Goal: Task Accomplishment & Management: Manage account settings

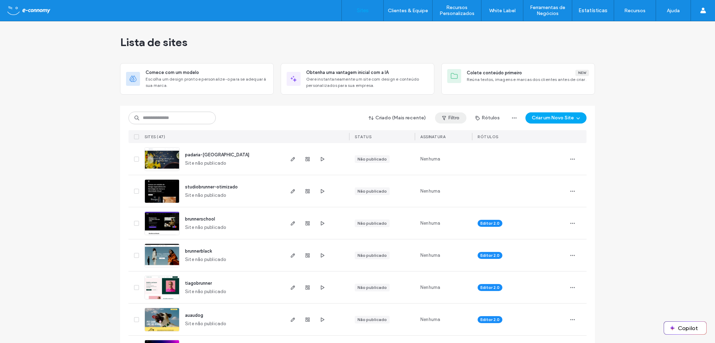
click at [450, 120] on button "Filtro" at bounding box center [450, 117] width 31 height 11
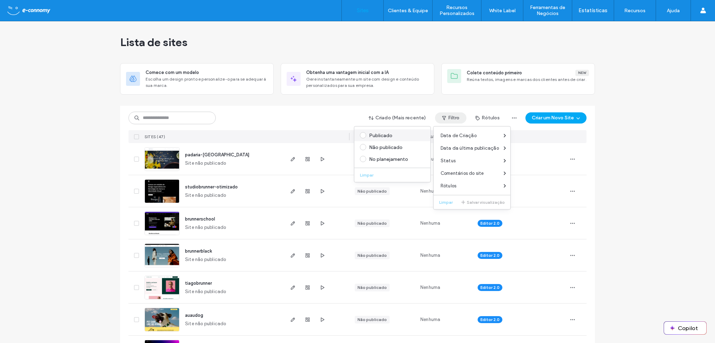
click at [363, 135] on span at bounding box center [363, 135] width 6 height 6
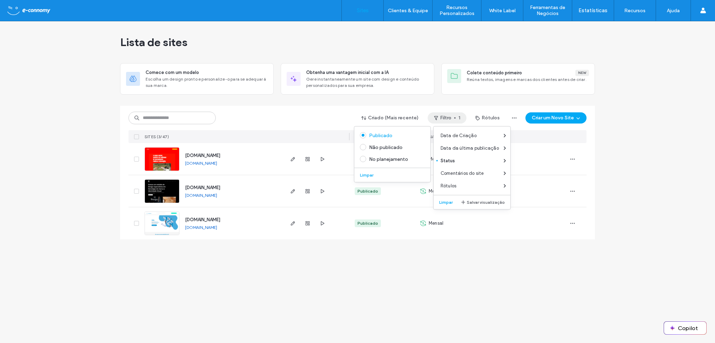
click at [92, 198] on div "Lista de sites Comece com um modelo Escolha um design pronto e personalize-o pa…" at bounding box center [357, 182] width 715 height 322
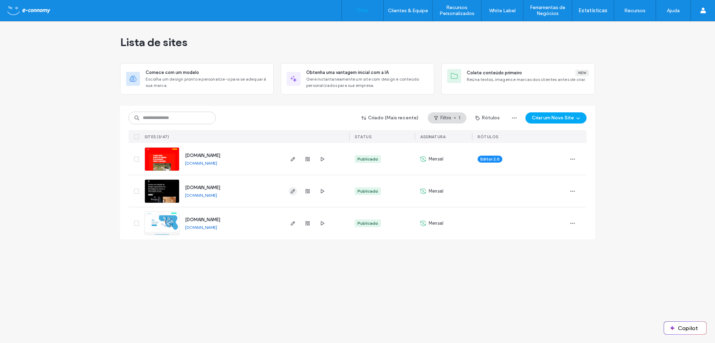
click at [291, 194] on span "button" at bounding box center [293, 191] width 8 height 8
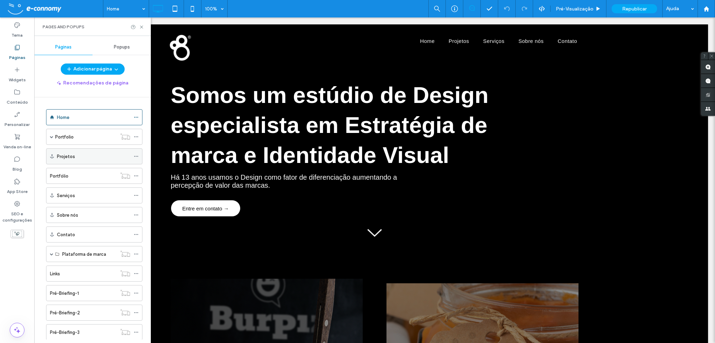
click at [135, 157] on icon at bounding box center [136, 156] width 5 height 5
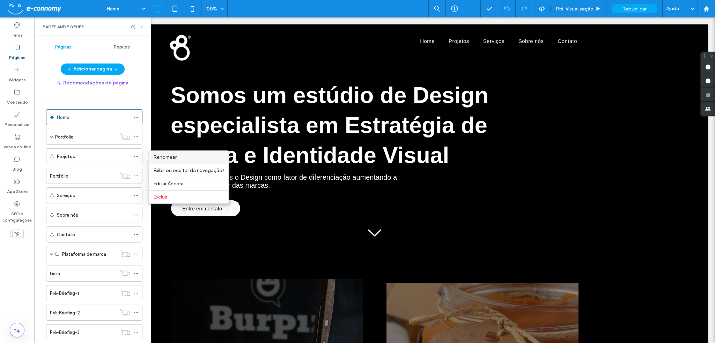
click at [162, 158] on span "Renomear" at bounding box center [164, 157] width 23 height 6
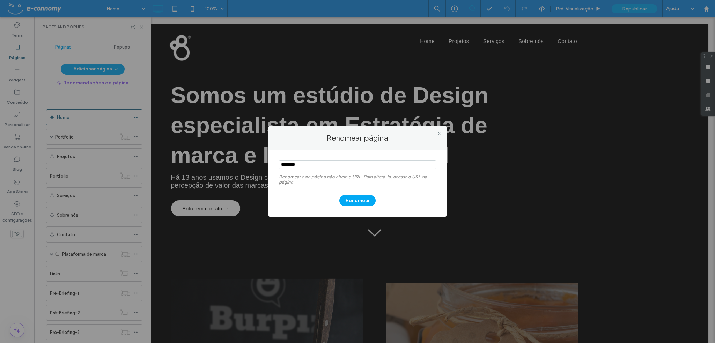
drag, startPoint x: 299, startPoint y: 166, endPoint x: 272, endPoint y: 163, distance: 27.4
click at [272, 163] on div "Renomear esta página não altera o URL. Para alterá-la, acesse o URL da página. …" at bounding box center [357, 183] width 178 height 67
type input "*"
type input "*****"
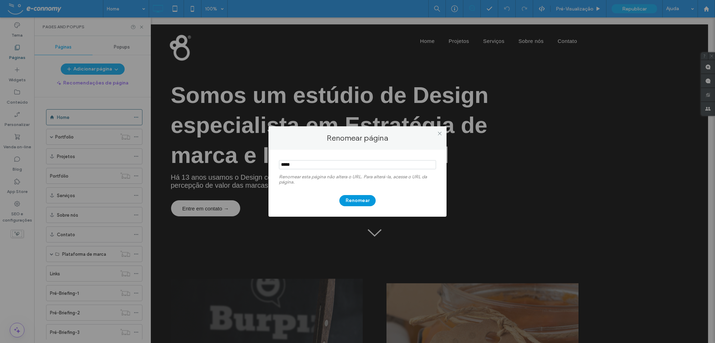
click at [345, 202] on button "Renomear" at bounding box center [357, 200] width 36 height 11
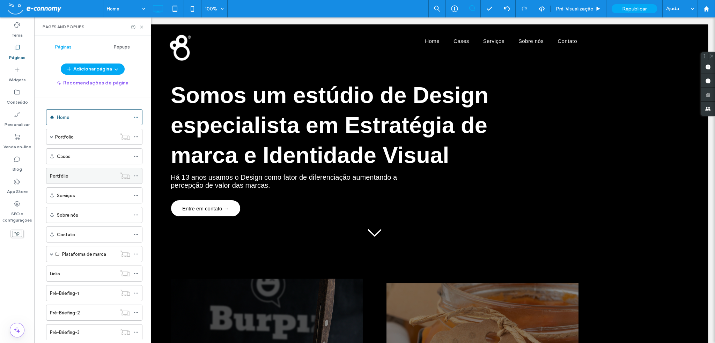
click at [83, 175] on div "Portfólio" at bounding box center [83, 175] width 67 height 7
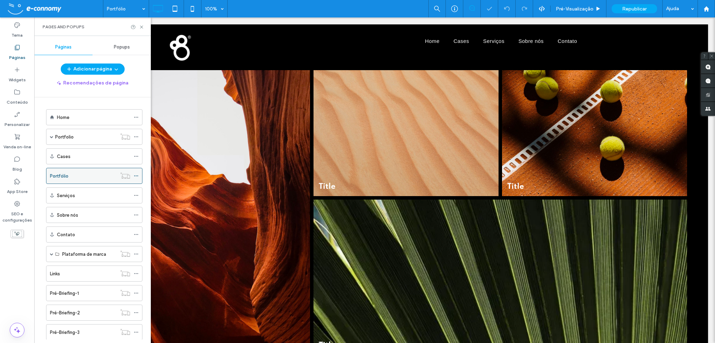
click at [137, 174] on icon at bounding box center [136, 175] width 5 height 5
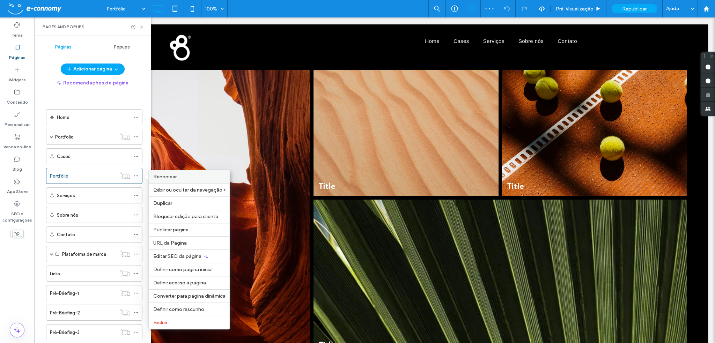
click at [156, 175] on span "Renomear" at bounding box center [164, 177] width 23 height 6
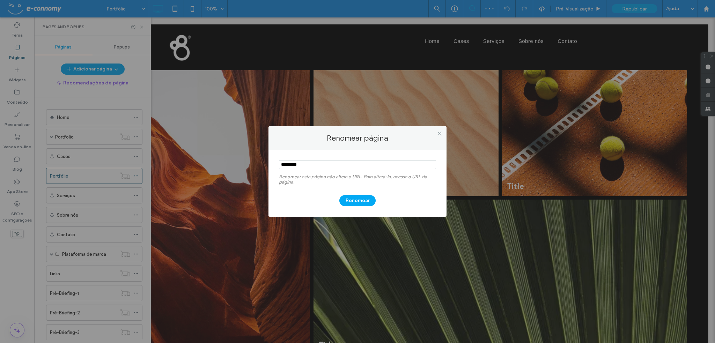
drag, startPoint x: 300, startPoint y: 165, endPoint x: 264, endPoint y: 165, distance: 36.3
click at [271, 165] on div "Renomear esta página não altera o URL. Para alterá-la, acesse o URL da página. …" at bounding box center [357, 183] width 178 height 67
type input "*****"
click at [362, 200] on button "Renomear" at bounding box center [357, 200] width 36 height 11
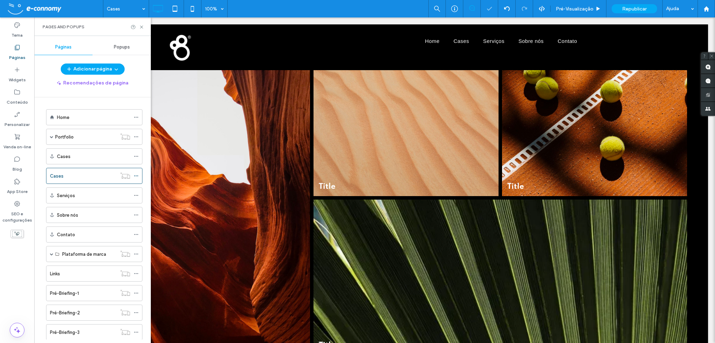
click at [15, 52] on label "Páginas" at bounding box center [17, 56] width 16 height 10
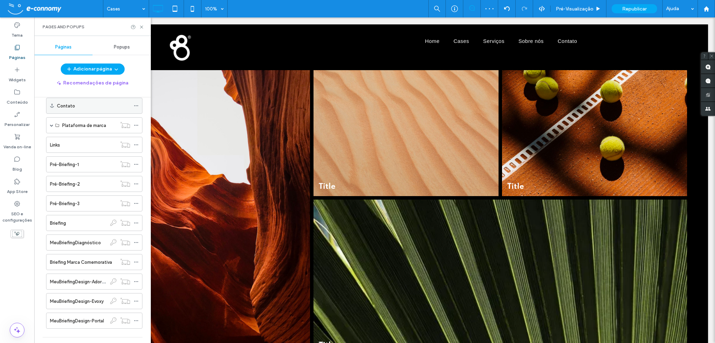
scroll to position [140, 0]
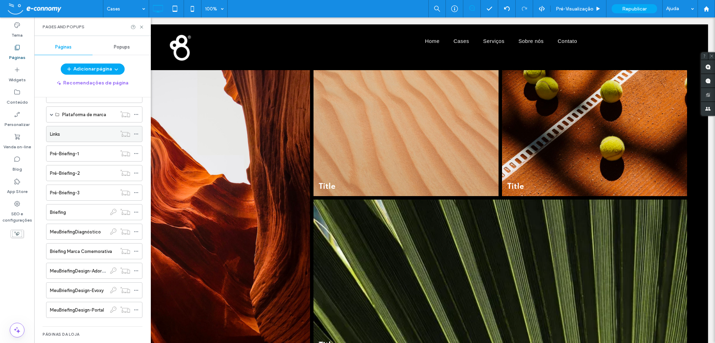
click at [78, 133] on div "Links" at bounding box center [83, 133] width 67 height 7
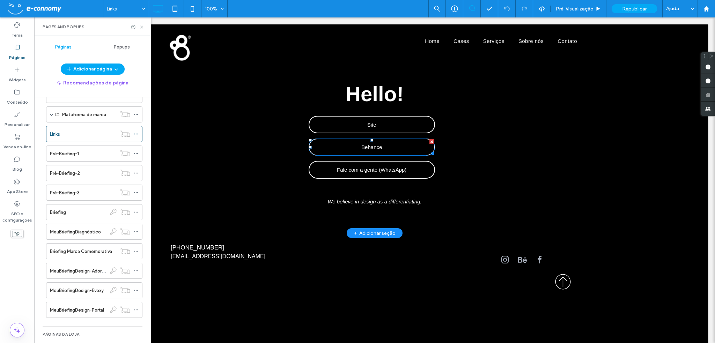
click at [358, 145] on link "Behance" at bounding box center [371, 147] width 126 height 17
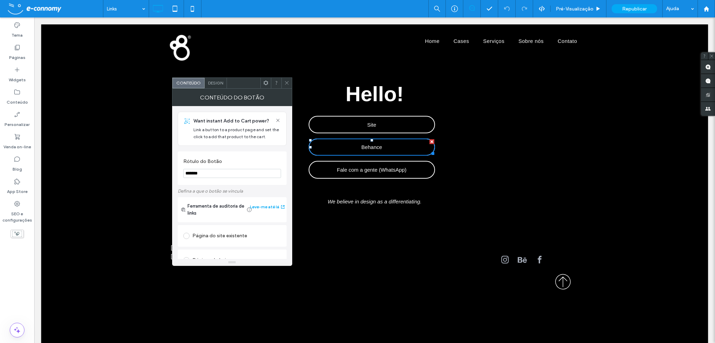
drag, startPoint x: 211, startPoint y: 174, endPoint x: 175, endPoint y: 174, distance: 35.2
click at [175, 174] on div "**********" at bounding box center [232, 182] width 120 height 153
paste input "**********"
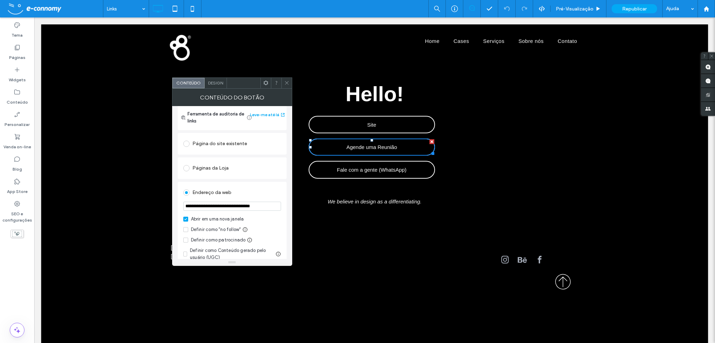
scroll to position [105, 0]
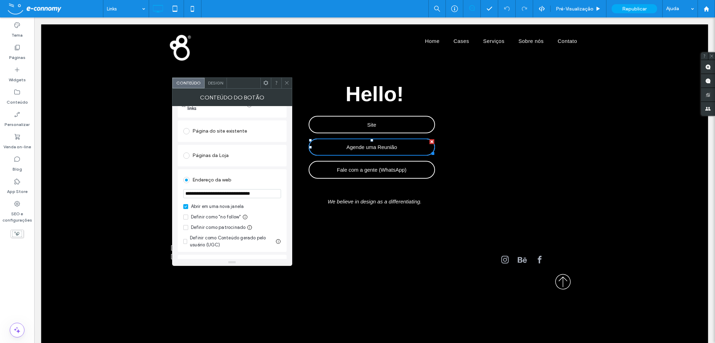
type input "**********"
click at [276, 195] on input "**********" at bounding box center [232, 193] width 98 height 9
click at [273, 195] on input "**********" at bounding box center [232, 193] width 98 height 9
click at [273, 193] on input "**********" at bounding box center [232, 193] width 98 height 9
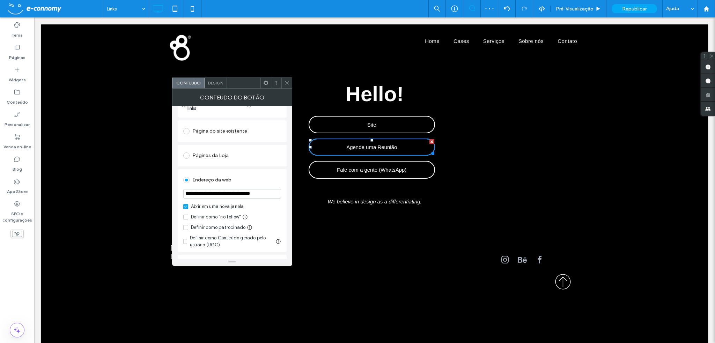
drag, startPoint x: 263, startPoint y: 195, endPoint x: 215, endPoint y: 193, distance: 48.5
click at [215, 193] on input "**********" at bounding box center [232, 194] width 98 height 10
click at [230, 192] on input "**********" at bounding box center [232, 194] width 98 height 10
drag, startPoint x: 249, startPoint y: 195, endPoint x: 186, endPoint y: 195, distance: 62.5
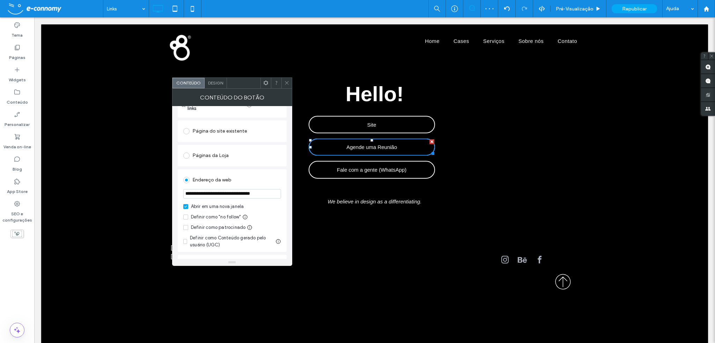
click at [186, 195] on input "**********" at bounding box center [232, 194] width 98 height 10
click at [193, 195] on input "**********" at bounding box center [232, 194] width 98 height 10
click at [286, 83] on use at bounding box center [286, 82] width 3 height 3
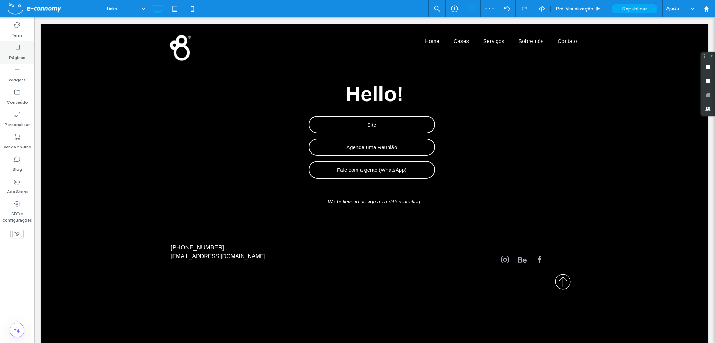
click at [17, 52] on label "Páginas" at bounding box center [17, 56] width 16 height 10
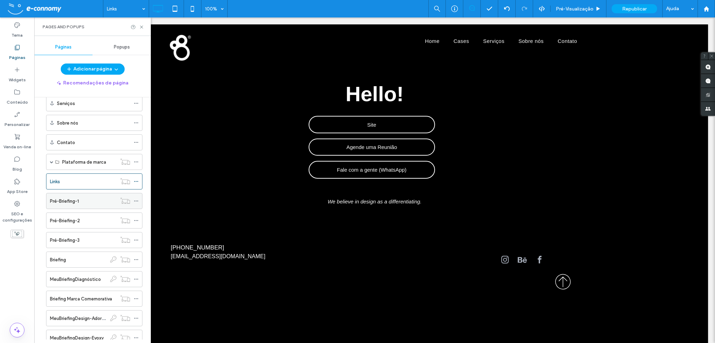
scroll to position [105, 0]
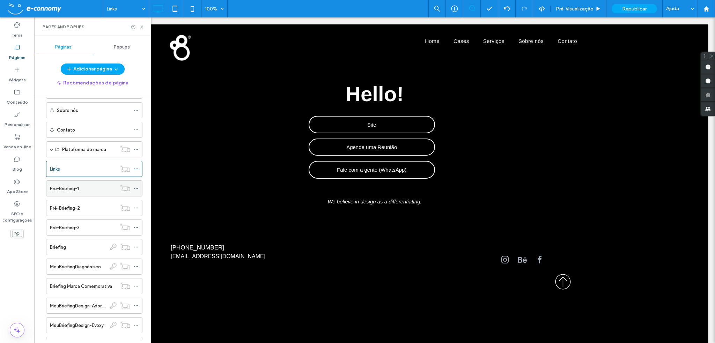
click at [88, 189] on div "Pré-Briefing-1" at bounding box center [83, 188] width 67 height 7
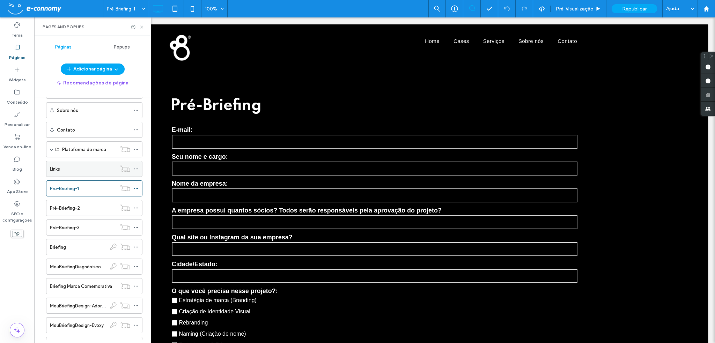
click at [67, 165] on div "Links" at bounding box center [83, 168] width 67 height 7
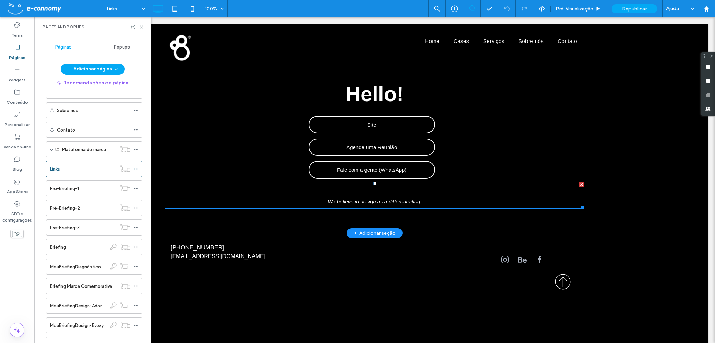
click at [352, 200] on span "We believe in design as a differentiating." at bounding box center [374, 202] width 94 height 6
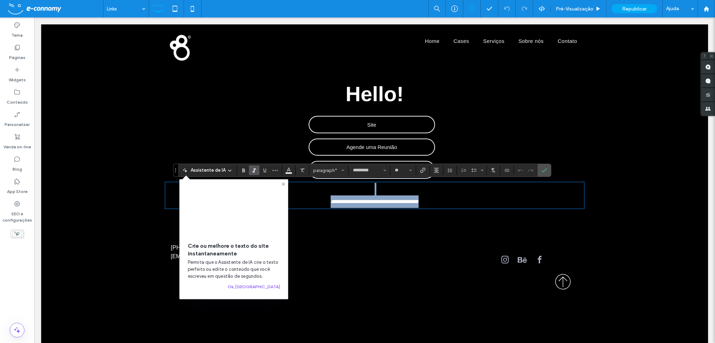
click at [380, 200] on span "**********" at bounding box center [374, 201] width 88 height 5
drag, startPoint x: 428, startPoint y: 205, endPoint x: 321, endPoint y: 201, distance: 106.8
click at [321, 201] on p "**********" at bounding box center [374, 201] width 419 height 13
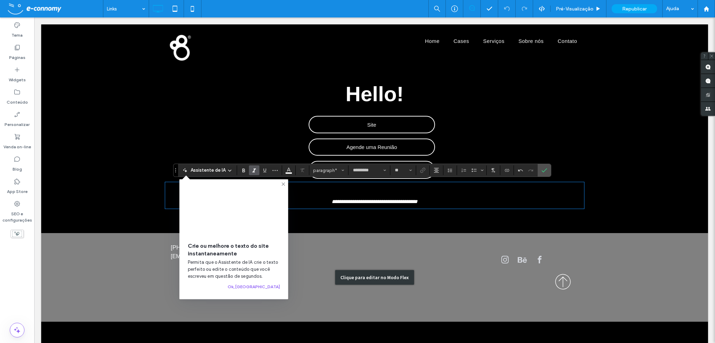
click at [342, 248] on div "Clique para editar no Modo Flex" at bounding box center [374, 277] width 666 height 89
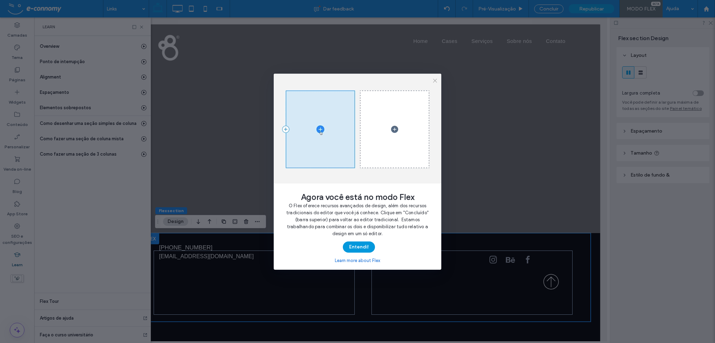
drag, startPoint x: 364, startPoint y: 247, endPoint x: 336, endPoint y: 105, distance: 145.4
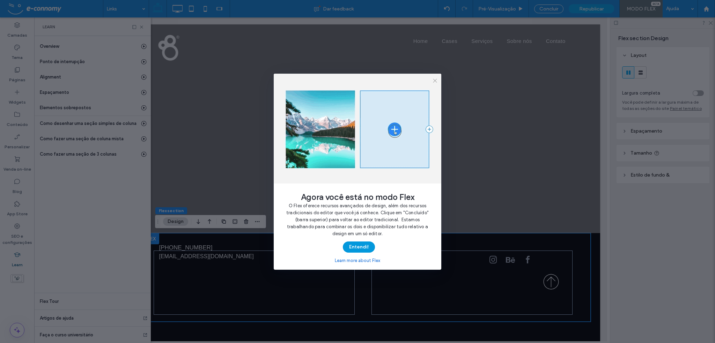
click at [364, 247] on button "Entendi!" at bounding box center [359, 246] width 32 height 11
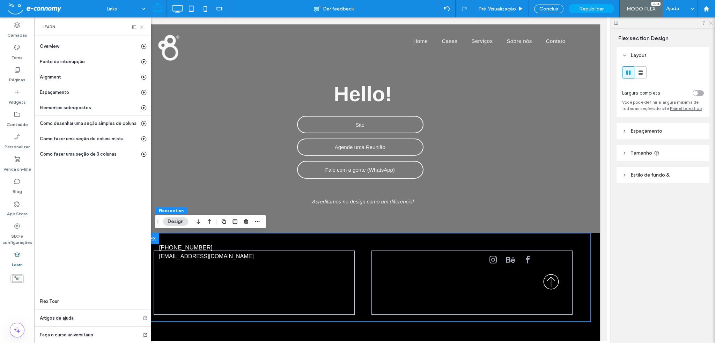
click at [708, 23] on icon at bounding box center [710, 22] width 5 height 5
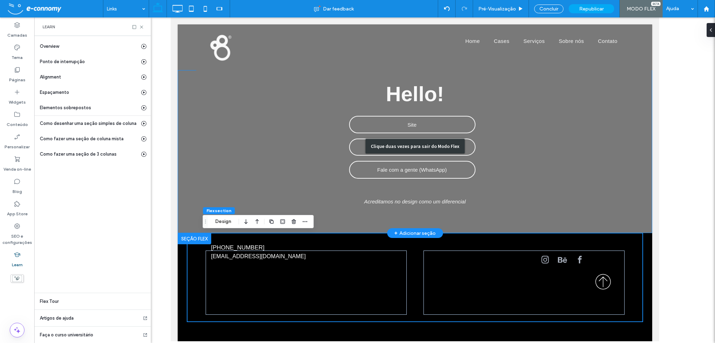
click at [447, 196] on div "Clique duas vezes para sair do Modo Flex" at bounding box center [414, 146] width 474 height 174
click at [142, 27] on icon at bounding box center [141, 26] width 5 height 5
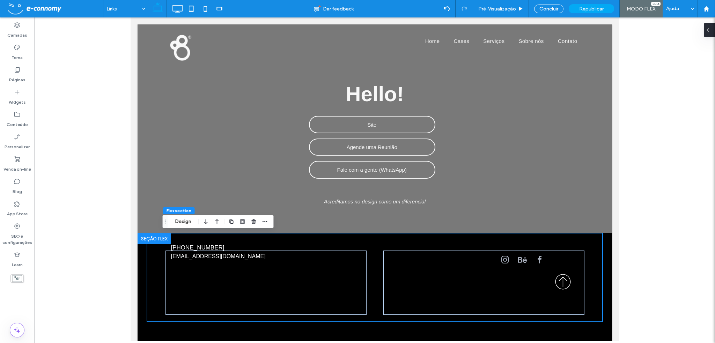
click at [711, 32] on div at bounding box center [708, 30] width 11 height 14
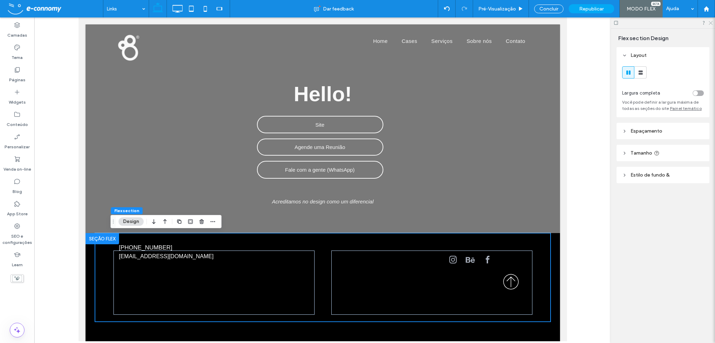
click at [711, 23] on icon at bounding box center [710, 22] width 5 height 5
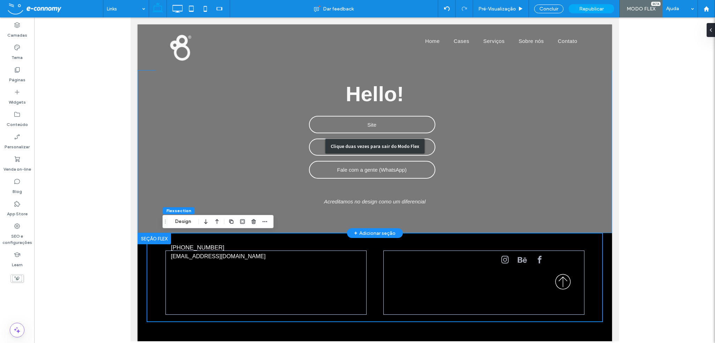
click at [590, 95] on div "Clique duas vezes para sair do Modo Flex" at bounding box center [374, 146] width 474 height 174
click at [586, 89] on div "Clique duas vezes para sair do Modo Flex" at bounding box center [374, 146] width 474 height 174
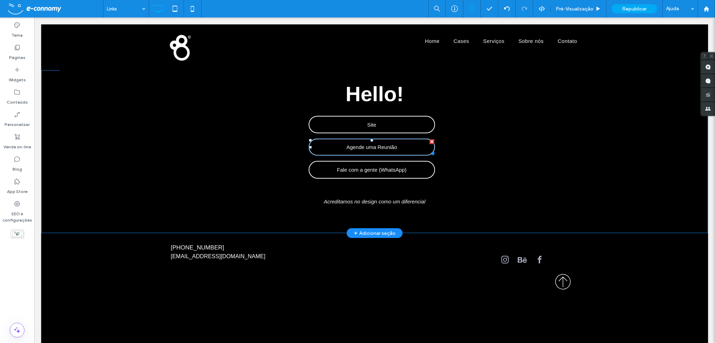
click at [385, 144] on span "Agende uma Reunião" at bounding box center [371, 147] width 51 height 13
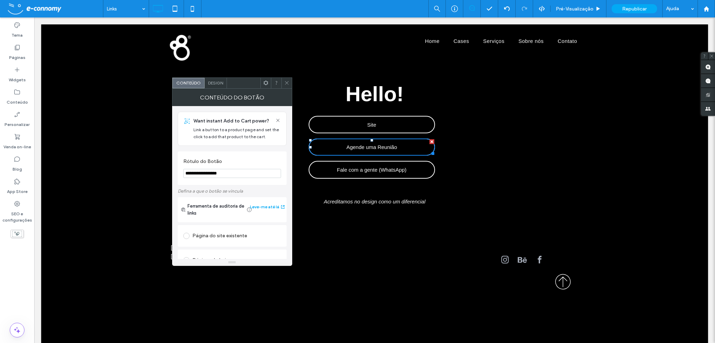
click at [233, 175] on input "**********" at bounding box center [232, 173] width 98 height 9
drag, startPoint x: 270, startPoint y: 192, endPoint x: 169, endPoint y: 174, distance: 103.0
type input "**********"
click at [258, 183] on div "**********" at bounding box center [232, 167] width 109 height 33
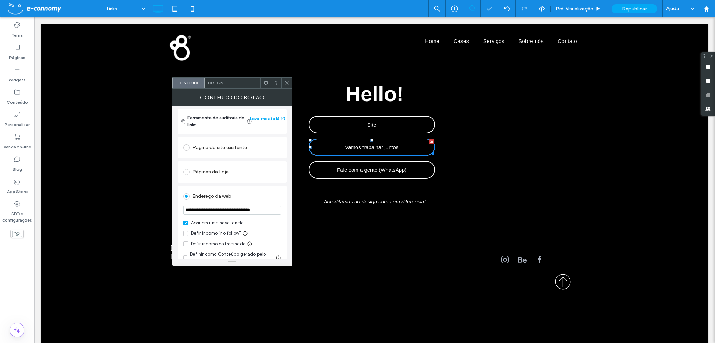
scroll to position [105, 0]
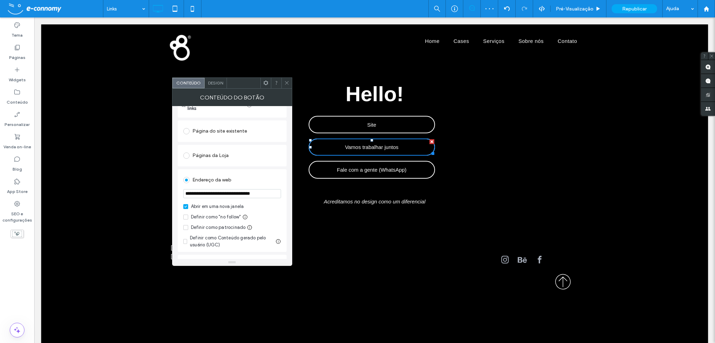
click at [187, 133] on span at bounding box center [186, 131] width 6 height 6
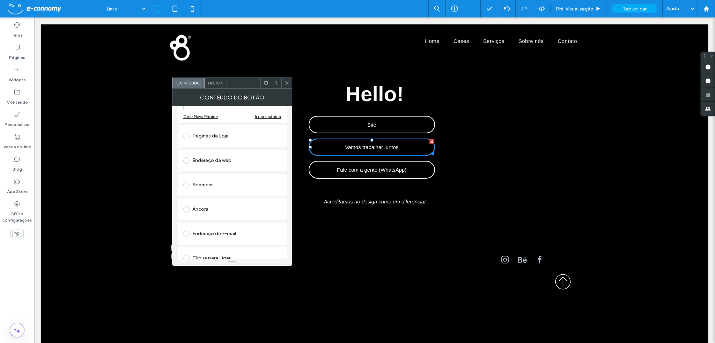
scroll to position [111, 0]
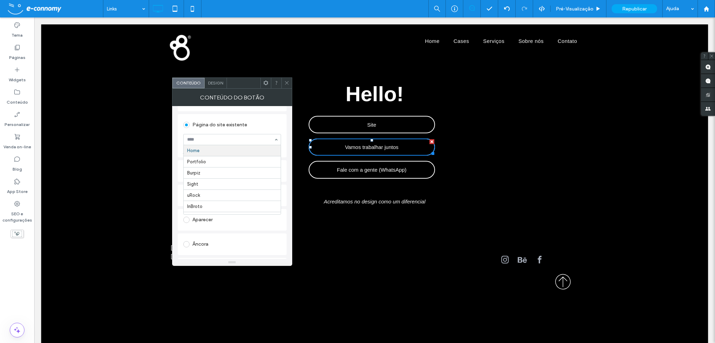
click at [253, 127] on div "Página do site existente" at bounding box center [232, 124] width 98 height 11
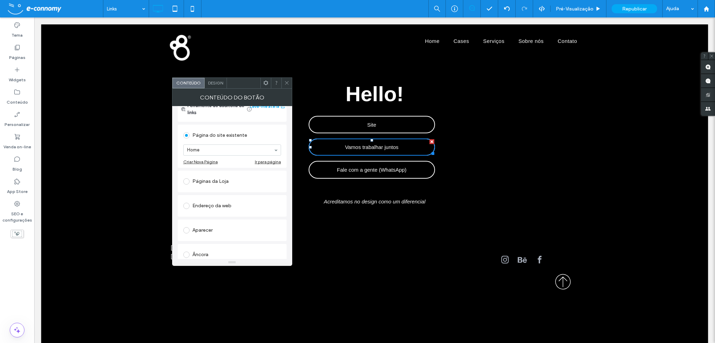
scroll to position [105, 0]
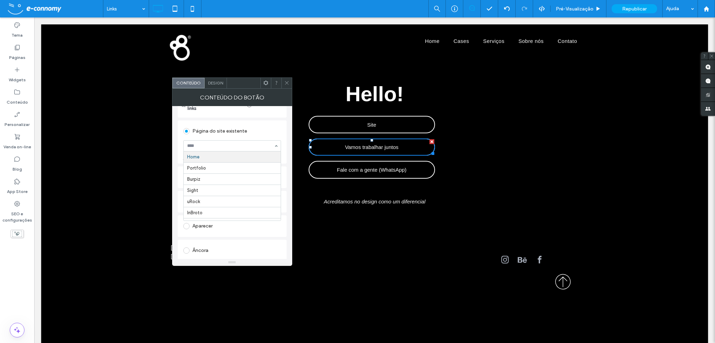
click at [257, 136] on div "Página do site existente" at bounding box center [232, 131] width 98 height 11
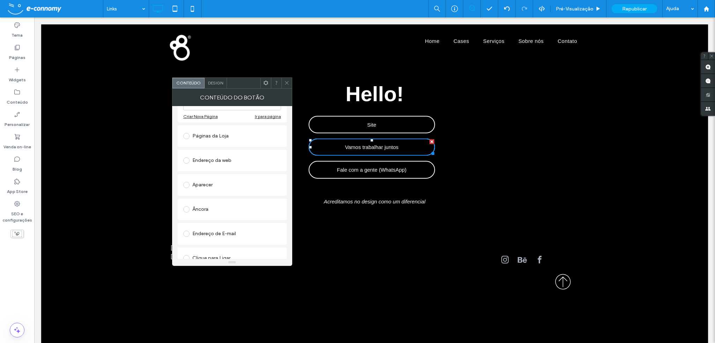
click at [288, 129] on div "**********" at bounding box center [232, 182] width 120 height 153
click at [186, 210] on span at bounding box center [186, 209] width 6 height 6
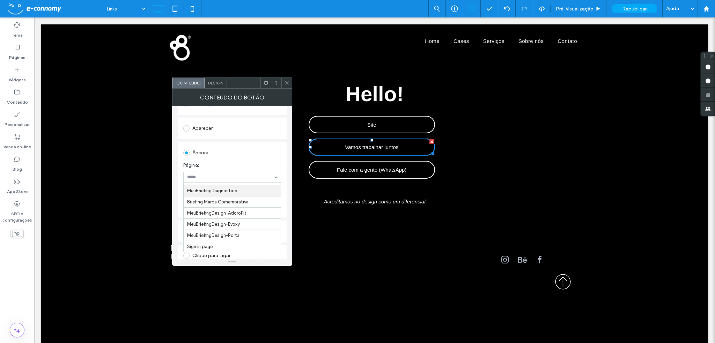
scroll to position [285, 0]
click at [261, 154] on div "Âncora" at bounding box center [232, 152] width 98 height 11
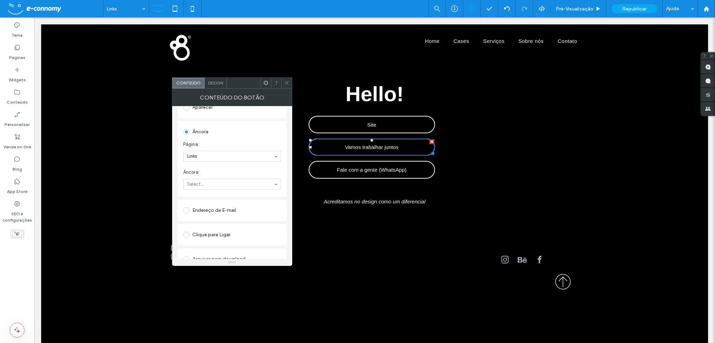
scroll to position [213, 0]
click at [188, 199] on span at bounding box center [186, 199] width 6 height 6
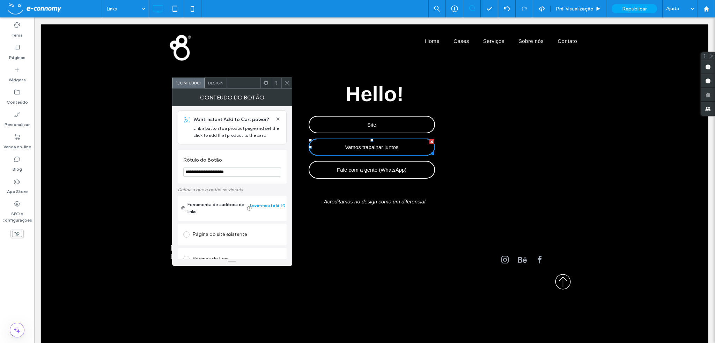
scroll to position [36, 0]
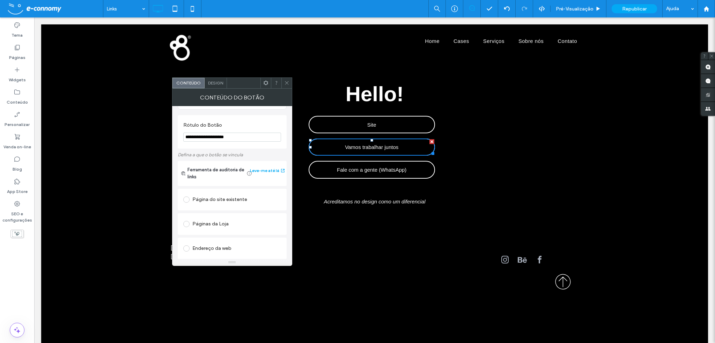
click at [187, 200] on span at bounding box center [186, 199] width 6 height 6
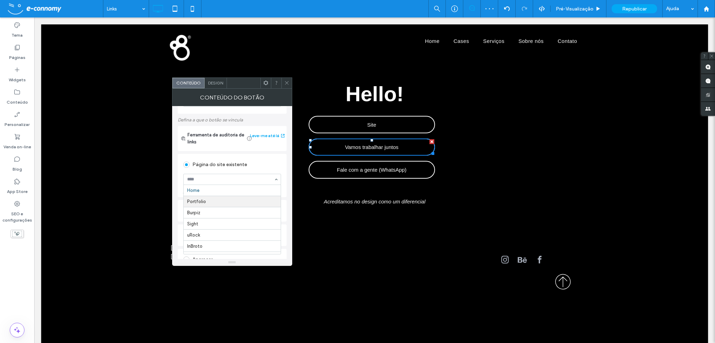
scroll to position [11, 0]
click at [282, 167] on div "Página do site existente Home Portfolio Burpiz Sight uRock InBroto Cases Planta…" at bounding box center [232, 175] width 109 height 43
click at [272, 190] on div "Ir para página" at bounding box center [268, 190] width 26 height 5
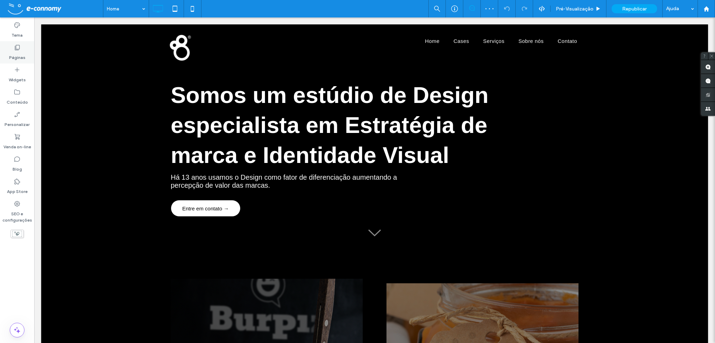
click at [19, 50] on icon at bounding box center [17, 47] width 7 height 7
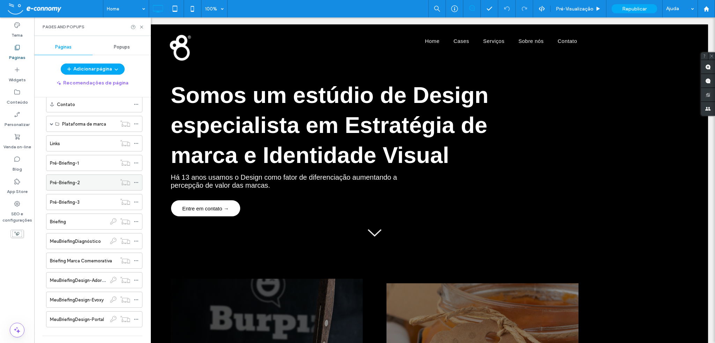
scroll to position [85, 0]
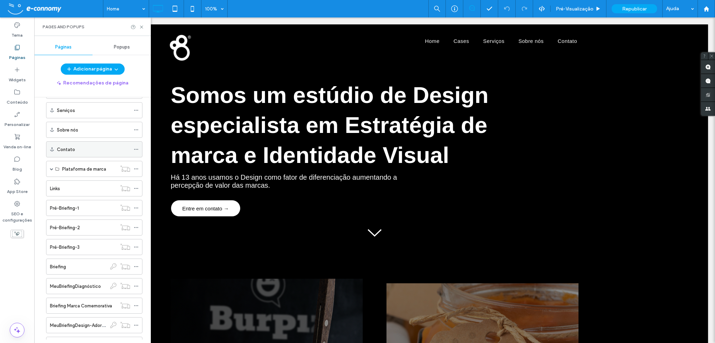
click at [77, 147] on div "Contato" at bounding box center [93, 149] width 73 height 7
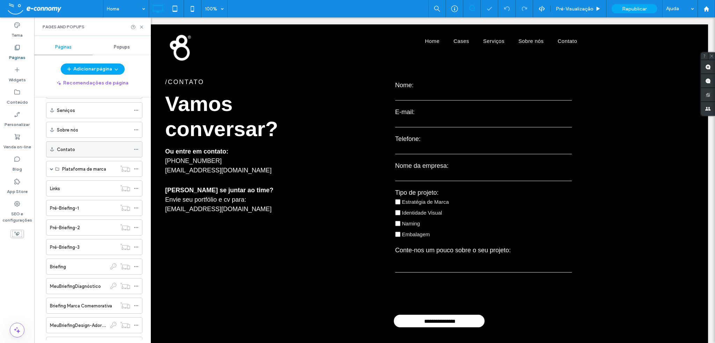
scroll to position [0, 0]
click at [17, 51] on label "Páginas" at bounding box center [17, 56] width 16 height 10
click at [18, 51] on label "Páginas" at bounding box center [17, 56] width 16 height 10
click at [18, 51] on icon at bounding box center [17, 47] width 7 height 7
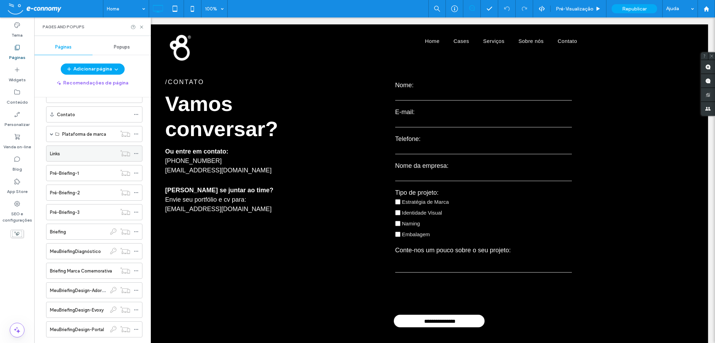
click at [78, 152] on div "Links" at bounding box center [83, 153] width 67 height 7
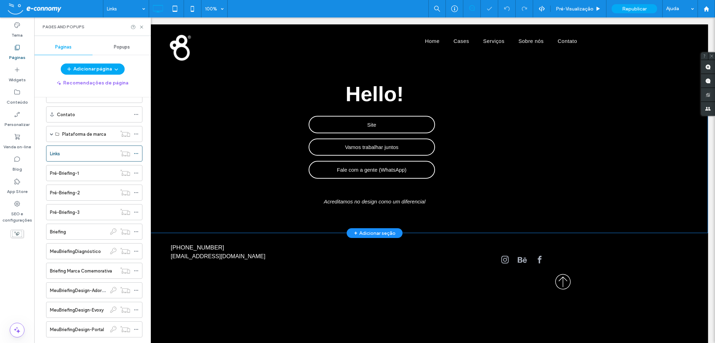
click at [364, 145] on span "Vamos trabalhar juntos" at bounding box center [371, 147] width 53 height 13
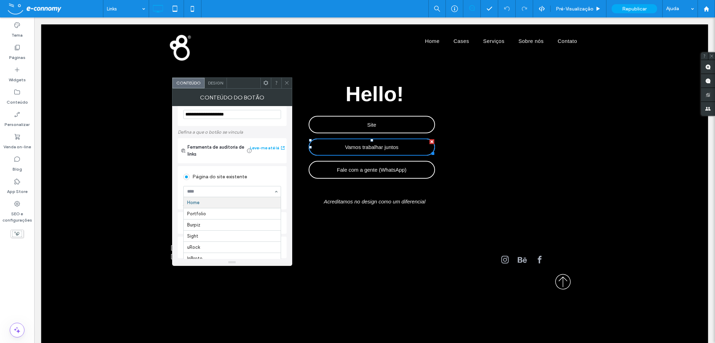
scroll to position [70, 0]
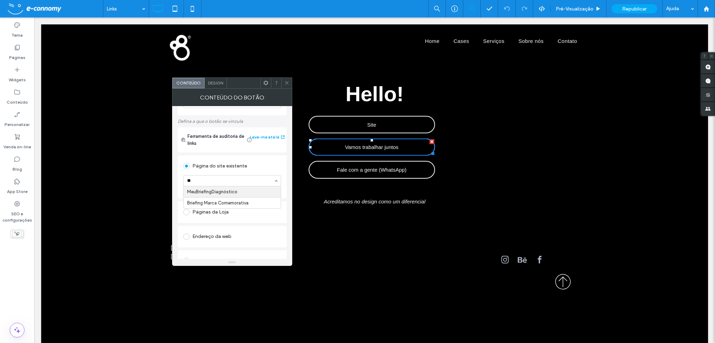
type input "*"
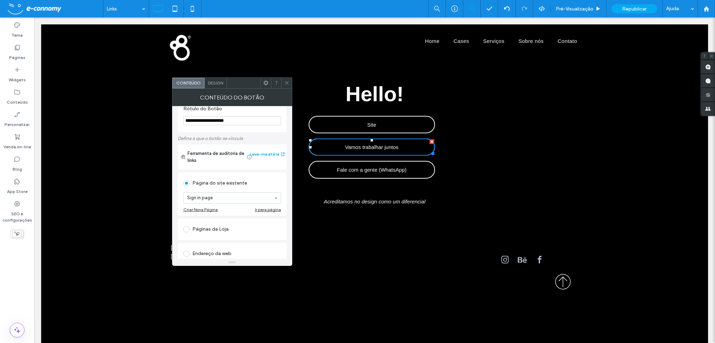
scroll to position [41, 0]
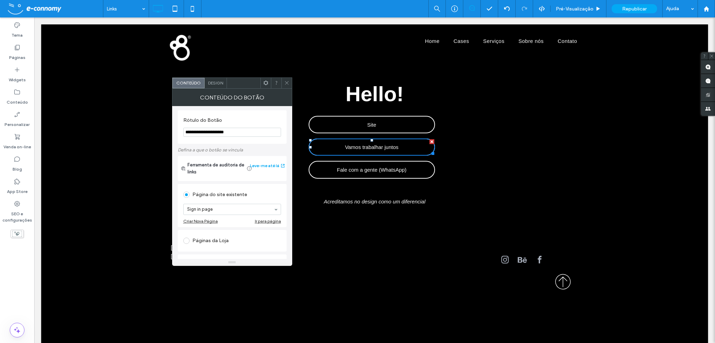
click at [258, 207] on input at bounding box center [230, 209] width 87 height 5
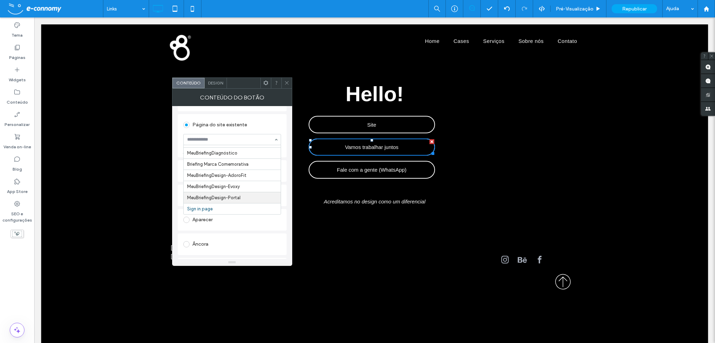
scroll to position [250, 0]
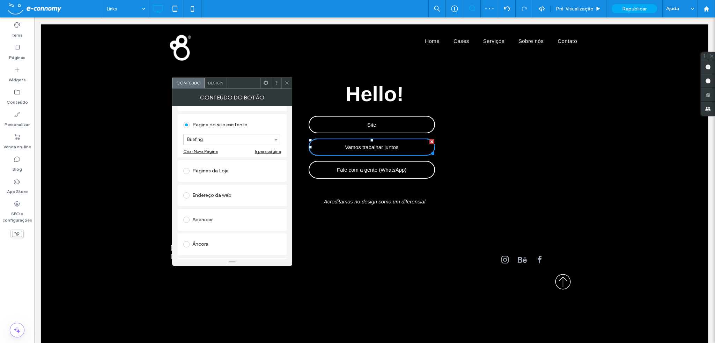
click at [263, 151] on div "Ir para página" at bounding box center [268, 151] width 26 height 5
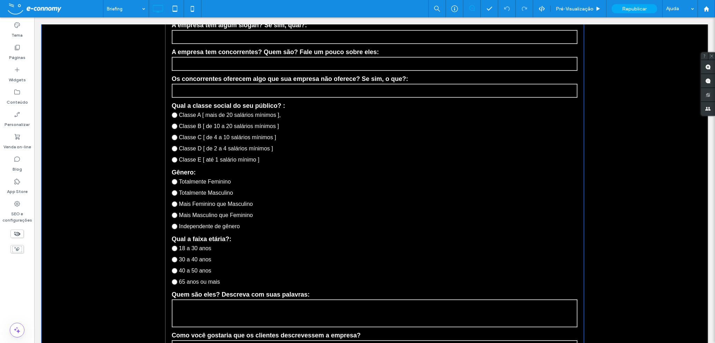
scroll to position [837, 0]
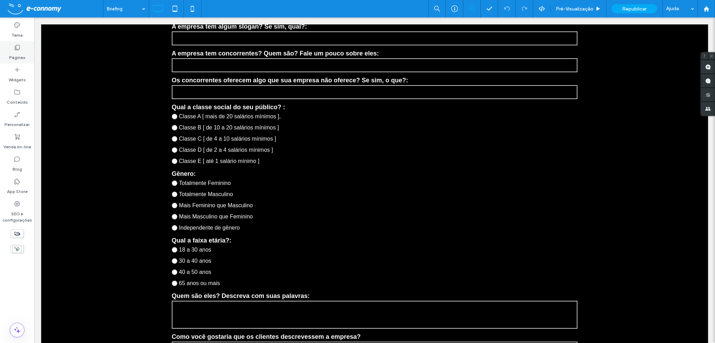
click at [15, 52] on label "Páginas" at bounding box center [17, 56] width 16 height 10
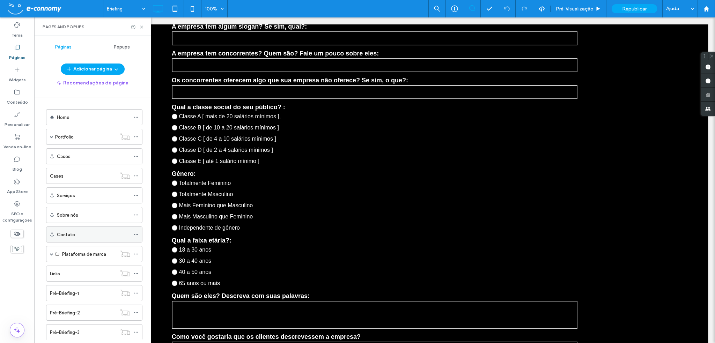
click at [108, 232] on div "Contato" at bounding box center [93, 234] width 73 height 7
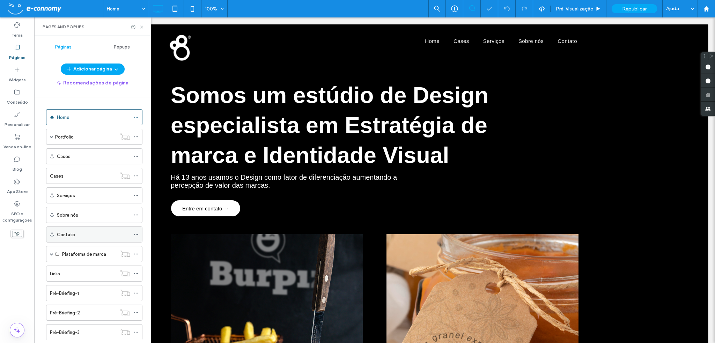
click at [136, 234] on icon at bounding box center [136, 234] width 5 height 5
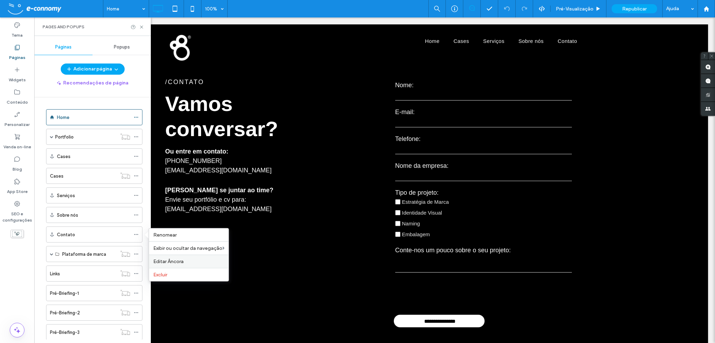
click at [181, 261] on span "Editar Âncora" at bounding box center [168, 262] width 30 height 6
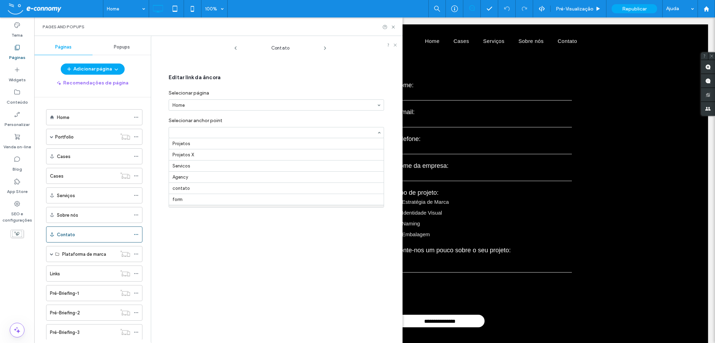
scroll to position [10, 0]
click at [387, 114] on div "Editar link da âncora Selecionar página Home Selecionar anchor point Contato SA…" at bounding box center [277, 108] width 239 height 111
click at [392, 27] on icon at bounding box center [392, 26] width 5 height 5
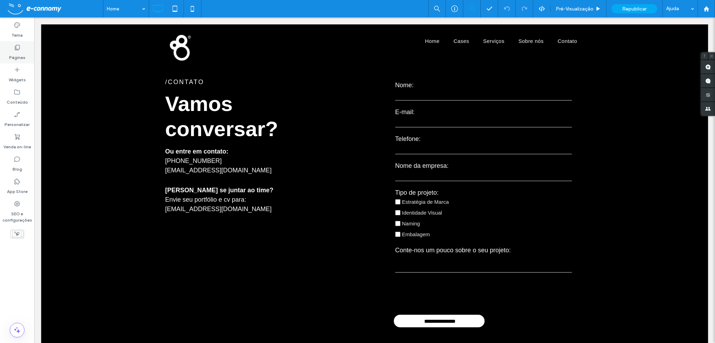
click at [17, 54] on label "Páginas" at bounding box center [17, 56] width 16 height 10
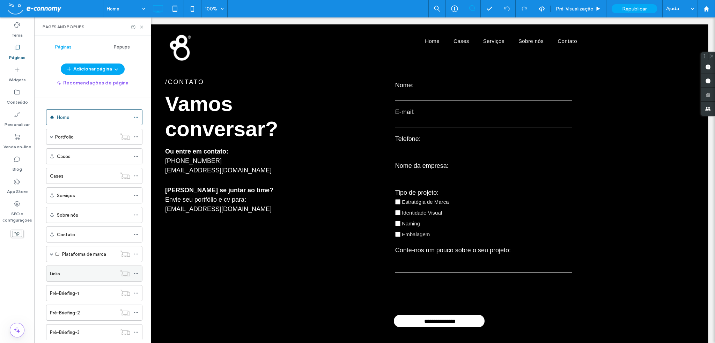
scroll to position [35, 0]
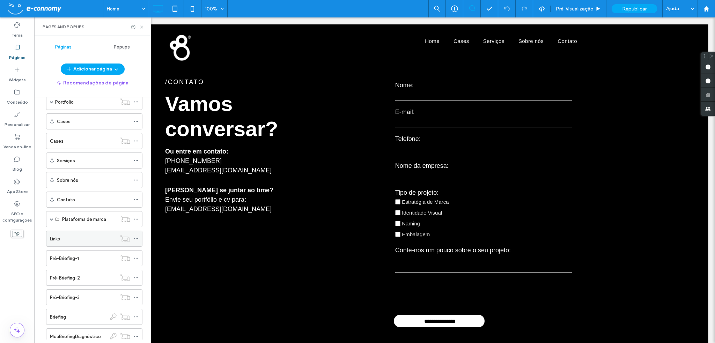
click at [69, 240] on div "Links" at bounding box center [83, 238] width 67 height 7
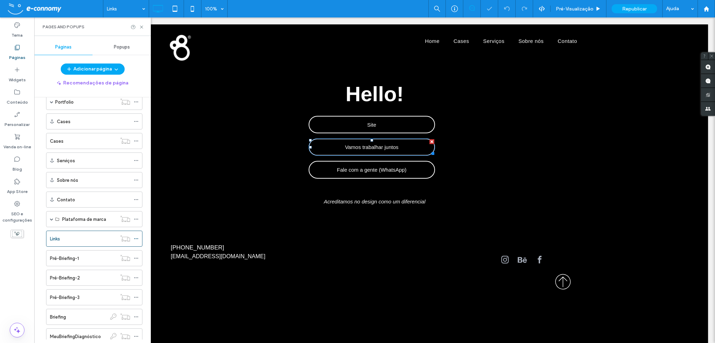
click at [357, 143] on span "Vamos trabalhar juntos" at bounding box center [371, 147] width 53 height 13
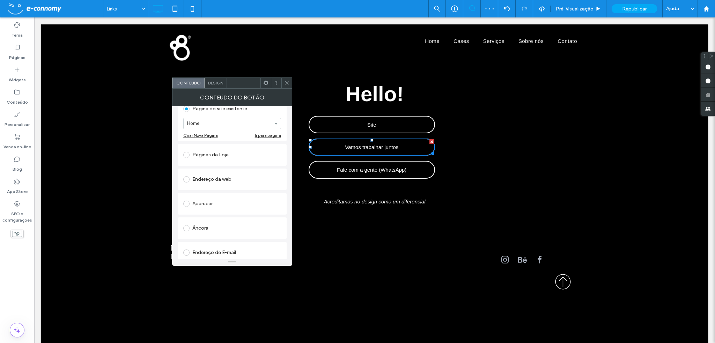
scroll to position [140, 0]
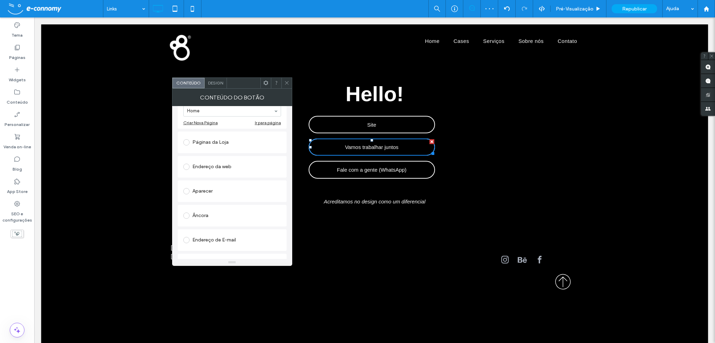
click at [186, 217] on span at bounding box center [186, 215] width 6 height 6
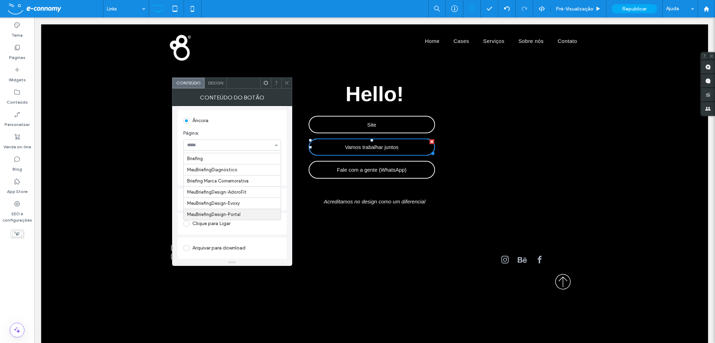
scroll to position [250, 0]
click at [250, 131] on span "Página:" at bounding box center [230, 133] width 95 height 7
click at [266, 165] on section "Âncora: Parte Superior Parte Inferior" at bounding box center [232, 168] width 98 height 28
click at [262, 121] on div "Âncora" at bounding box center [232, 120] width 98 height 11
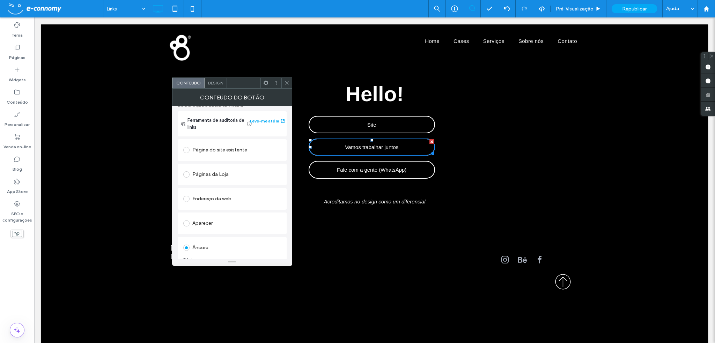
scroll to position [74, 0]
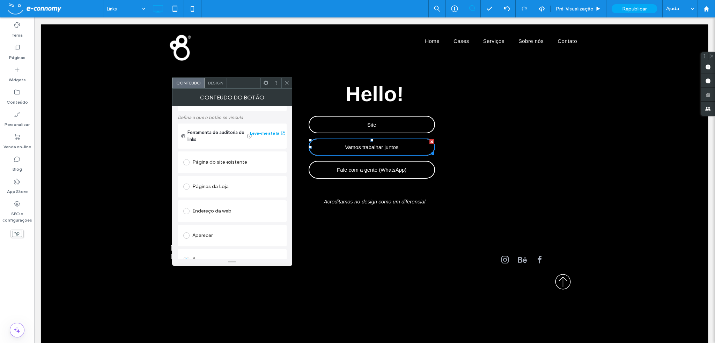
click at [188, 162] on span at bounding box center [186, 162] width 6 height 6
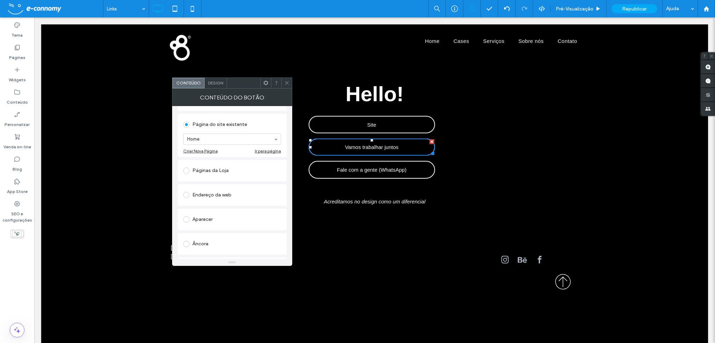
scroll to position [111, 0]
click at [187, 196] on span at bounding box center [186, 195] width 6 height 6
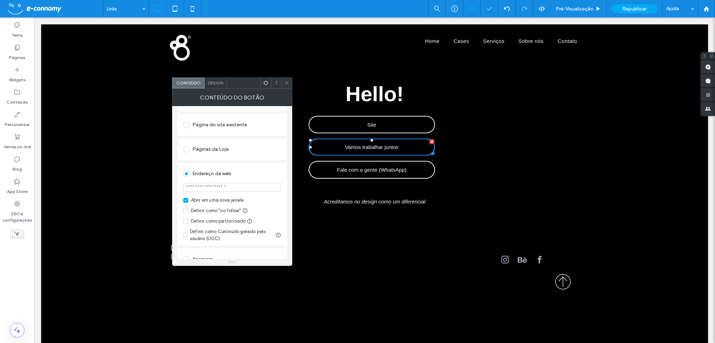
scroll to position [76, 0]
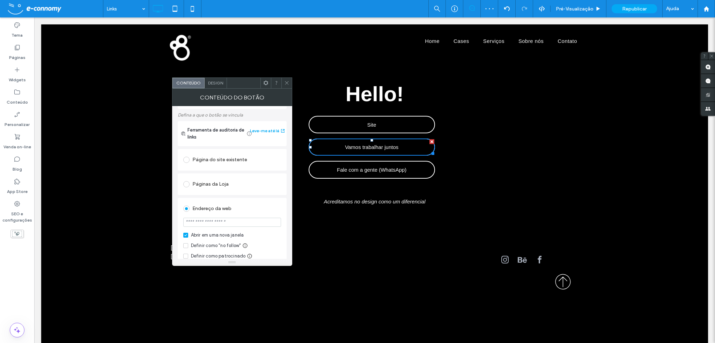
click at [188, 185] on span at bounding box center [186, 184] width 6 height 6
click at [275, 188] on div "Páginas da Loja" at bounding box center [232, 184] width 98 height 11
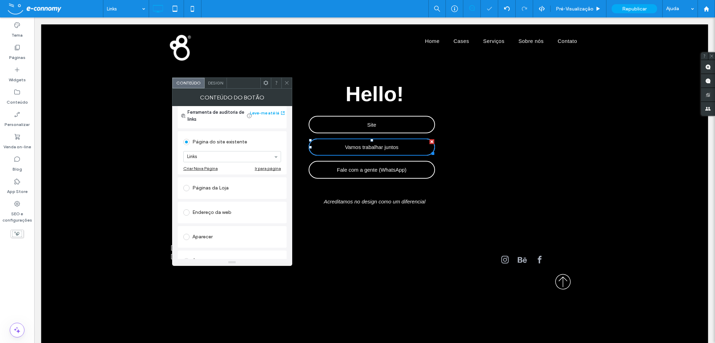
scroll to position [111, 0]
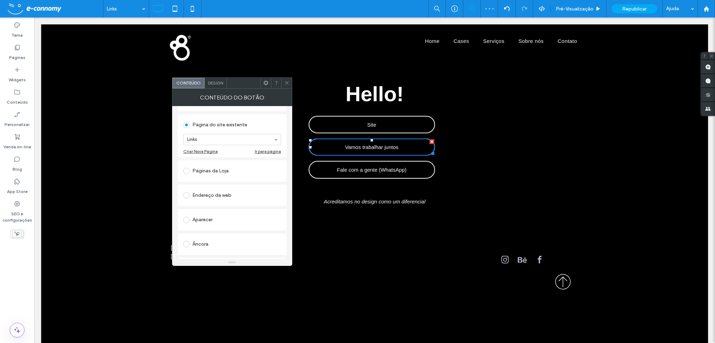
click at [186, 222] on span at bounding box center [186, 220] width 6 height 6
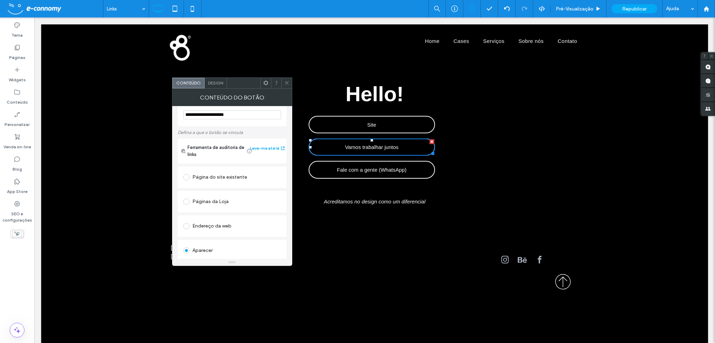
scroll to position [41, 0]
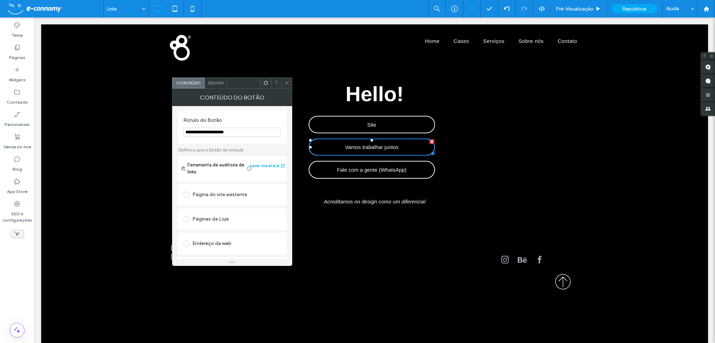
click at [184, 194] on span at bounding box center [186, 195] width 6 height 6
click at [240, 149] on label "Defina a que o botão se vincula" at bounding box center [232, 150] width 109 height 12
drag, startPoint x: 274, startPoint y: 222, endPoint x: 275, endPoint y: 210, distance: 11.3
click at [275, 210] on div "Links Criar Nova Página Ir para página" at bounding box center [232, 211] width 98 height 23
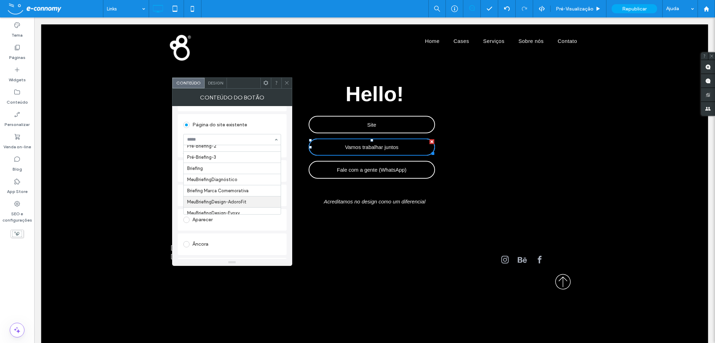
scroll to position [285, 0]
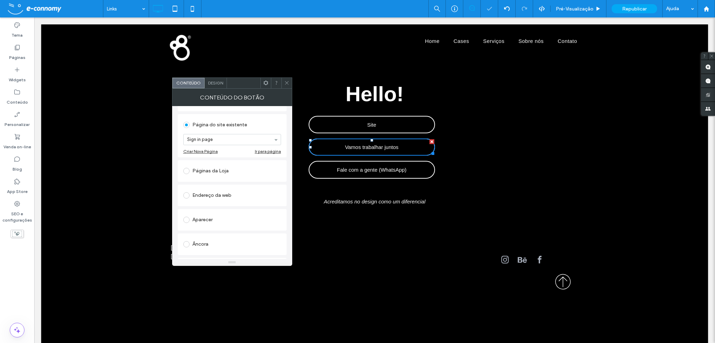
click at [215, 142] on input at bounding box center [230, 139] width 87 height 5
click at [286, 214] on div "**********" at bounding box center [232, 182] width 120 height 153
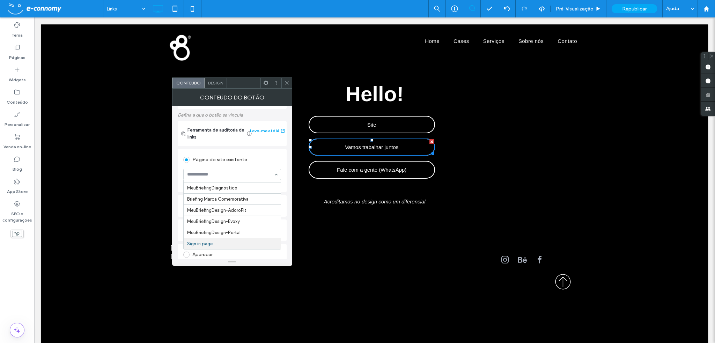
click at [286, 227] on div "Endereço da web Abrir em uma nova janela Definir como "no follow" Definir como …" at bounding box center [232, 230] width 109 height 22
click at [287, 85] on icon at bounding box center [286, 82] width 5 height 5
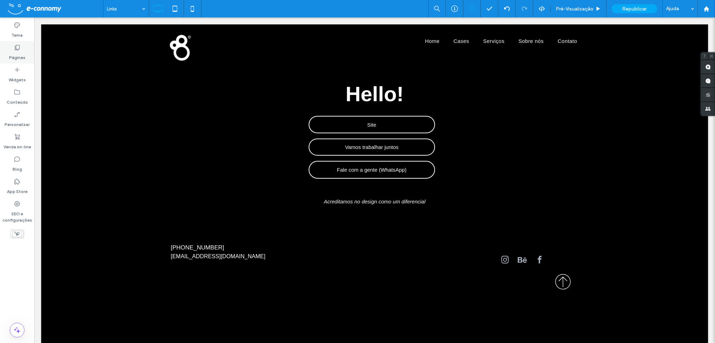
click at [14, 54] on label "Páginas" at bounding box center [17, 56] width 16 height 10
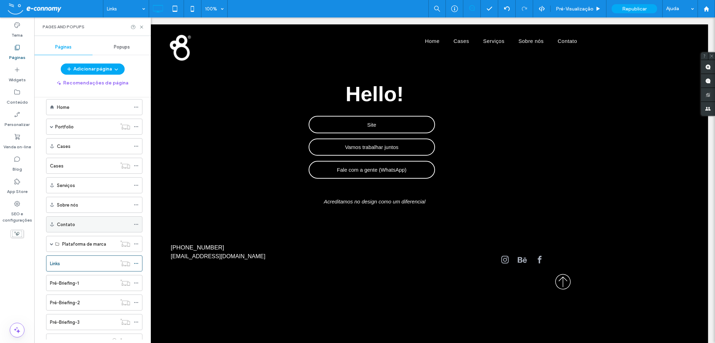
scroll to position [0, 0]
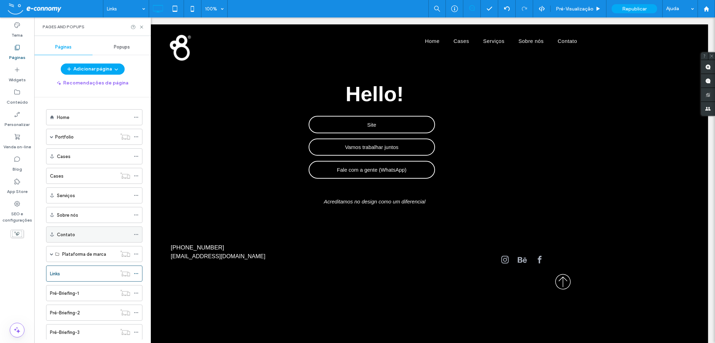
click at [119, 231] on div "Contato" at bounding box center [93, 234] width 73 height 7
click at [137, 233] on div "Links 100% Pré-Visualizaçāo Republicar Ajuda Comentários do site Comentários do…" at bounding box center [357, 171] width 715 height 343
click at [135, 233] on icon at bounding box center [136, 234] width 5 height 5
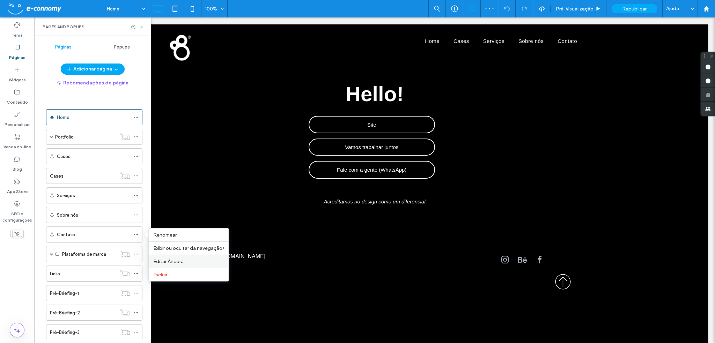
click at [170, 260] on span "Editar Âncora" at bounding box center [168, 262] width 30 height 6
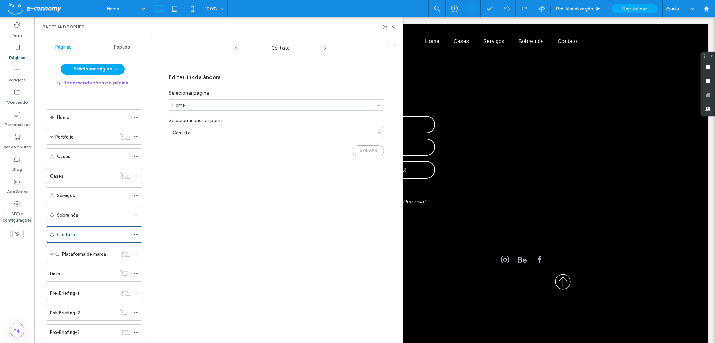
click at [379, 89] on label "Selecionar página" at bounding box center [276, 91] width 215 height 9
click at [364, 79] on span "Editar link da âncora" at bounding box center [276, 77] width 215 height 18
click at [124, 231] on div "Contato" at bounding box center [93, 234] width 73 height 7
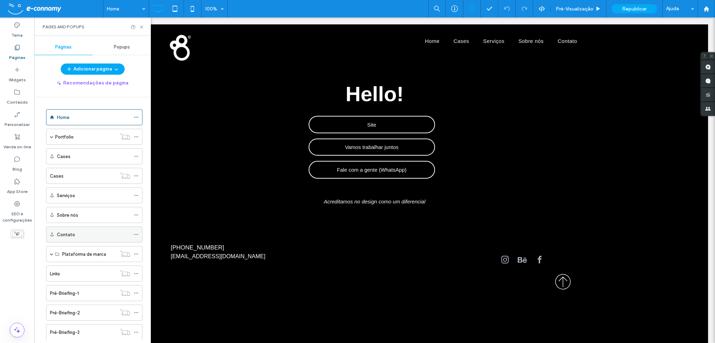
click at [135, 232] on icon at bounding box center [136, 234] width 5 height 5
click at [98, 232] on div "Contato" at bounding box center [93, 234] width 73 height 7
click at [122, 234] on div "Contato" at bounding box center [93, 234] width 73 height 7
click at [44, 234] on div at bounding box center [43, 234] width 1 height 1
click at [92, 234] on div "Contato" at bounding box center [93, 234] width 73 height 7
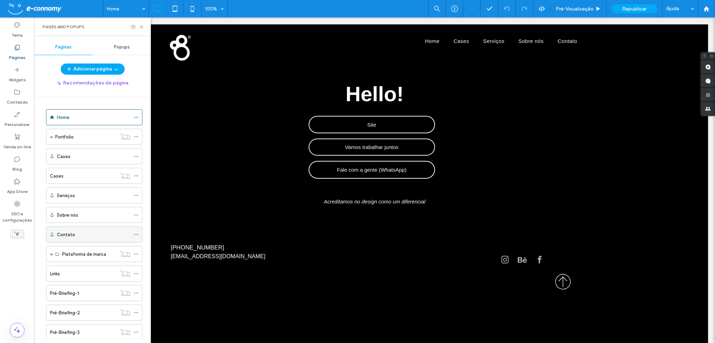
click at [136, 234] on use at bounding box center [136, 234] width 4 height 1
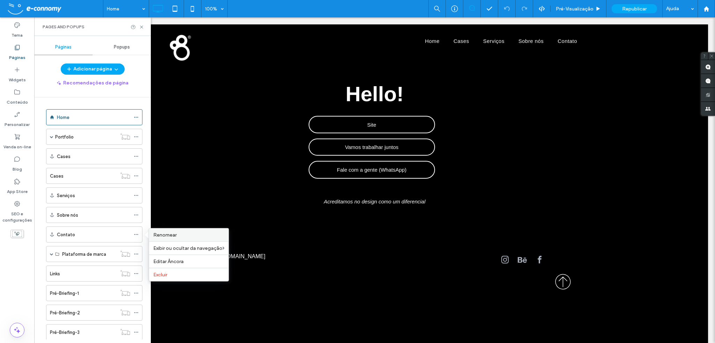
click at [189, 234] on label "Renomear" at bounding box center [188, 235] width 71 height 6
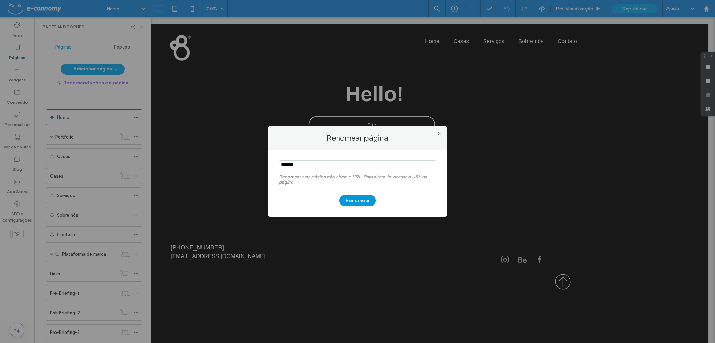
click at [354, 200] on button "Renomear" at bounding box center [357, 200] width 36 height 11
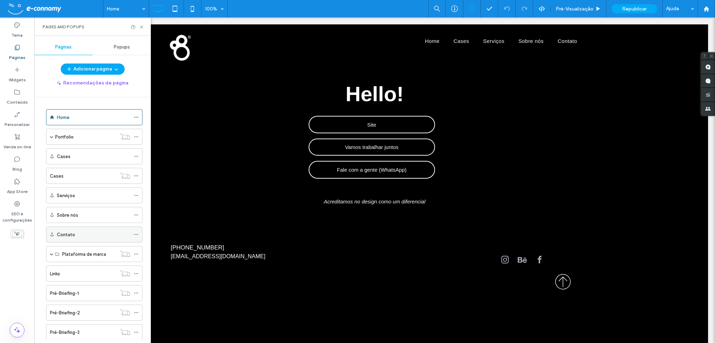
click at [110, 233] on div "Contato" at bounding box center [93, 234] width 73 height 7
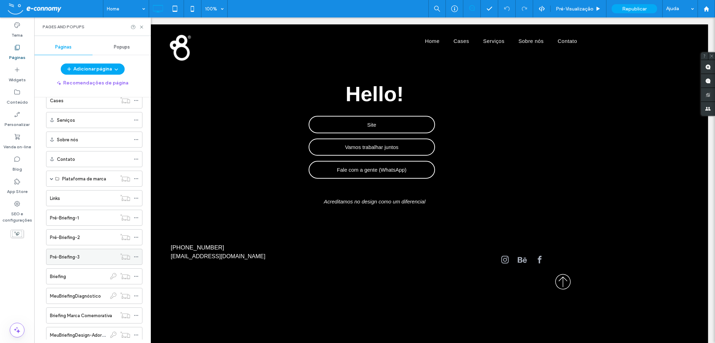
scroll to position [35, 0]
click at [88, 178] on div "Sobre nós" at bounding box center [93, 180] width 73 height 7
click at [83, 197] on div "Contato" at bounding box center [93, 199] width 73 height 7
click at [120, 197] on div "Contato" at bounding box center [93, 199] width 73 height 7
click at [135, 199] on icon at bounding box center [136, 199] width 5 height 5
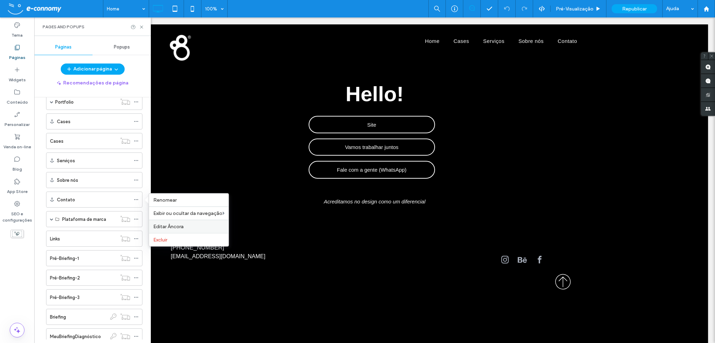
click at [166, 225] on span "Editar Âncora" at bounding box center [168, 227] width 30 height 6
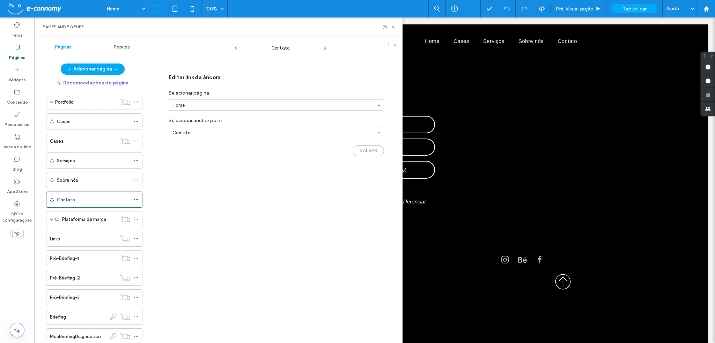
click at [380, 90] on label "Selecionar página" at bounding box center [276, 91] width 215 height 9
click at [394, 26] on icon at bounding box center [392, 26] width 5 height 5
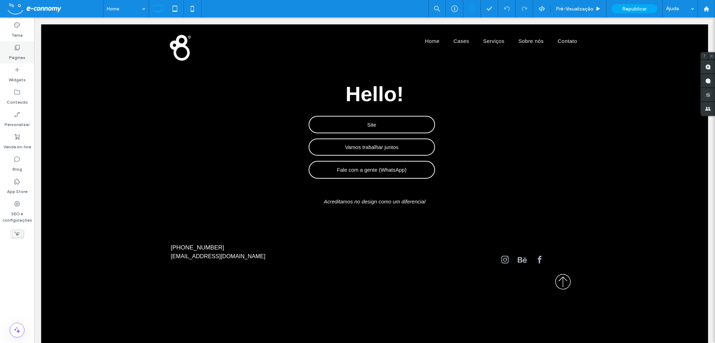
click at [17, 55] on label "Páginas" at bounding box center [17, 56] width 16 height 10
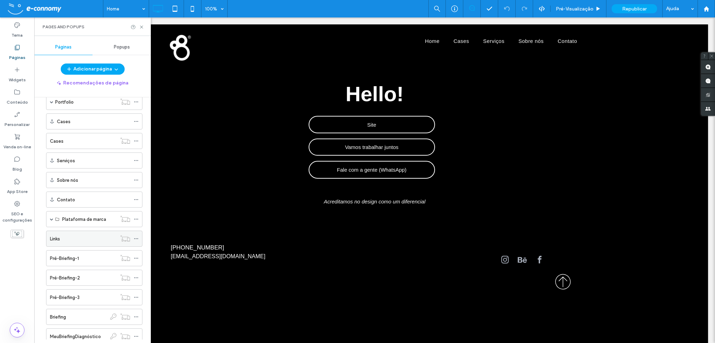
click at [90, 237] on div "Links" at bounding box center [83, 238] width 67 height 7
click at [135, 238] on use at bounding box center [136, 238] width 4 height 1
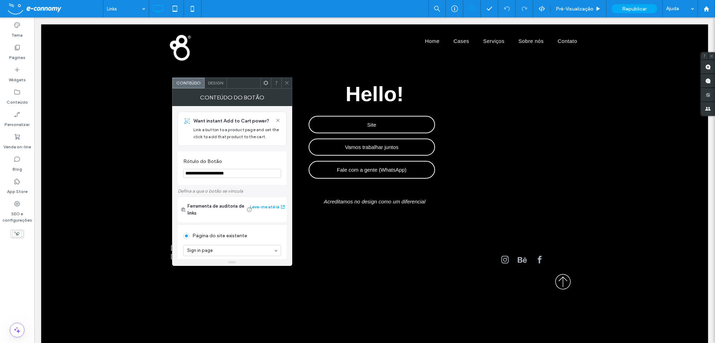
click at [277, 119] on use at bounding box center [277, 120] width 3 height 3
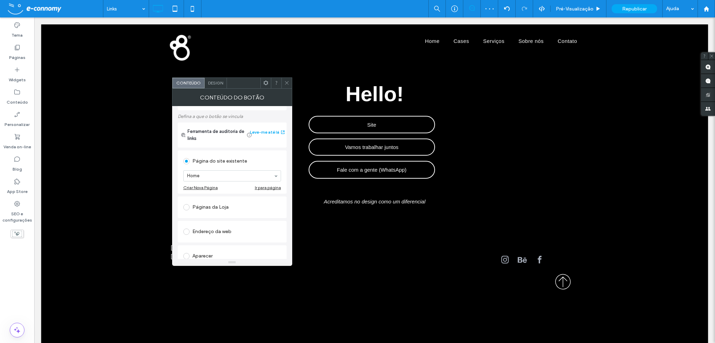
click at [262, 188] on div "Ir para página" at bounding box center [268, 187] width 26 height 5
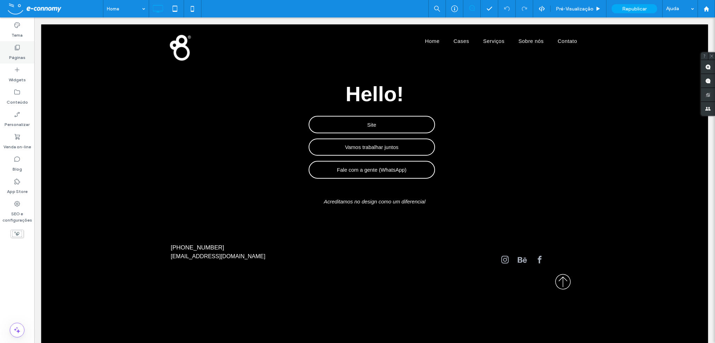
click at [17, 54] on label "Páginas" at bounding box center [17, 56] width 16 height 10
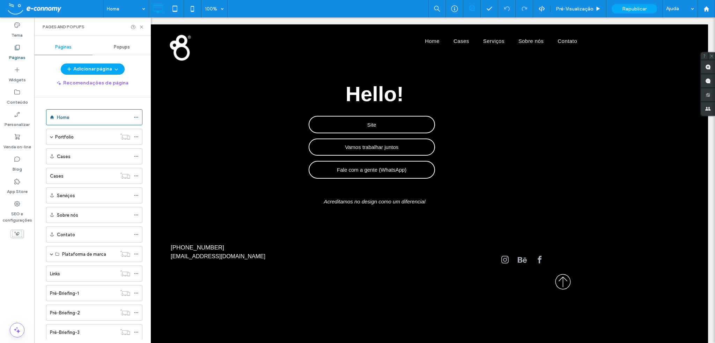
scroll to position [35, 0]
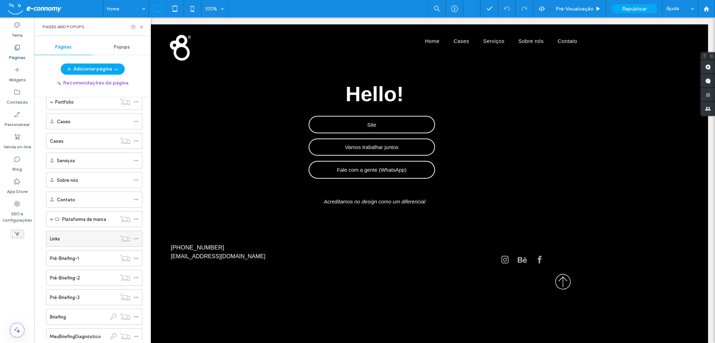
click at [74, 240] on div "Links" at bounding box center [83, 238] width 67 height 7
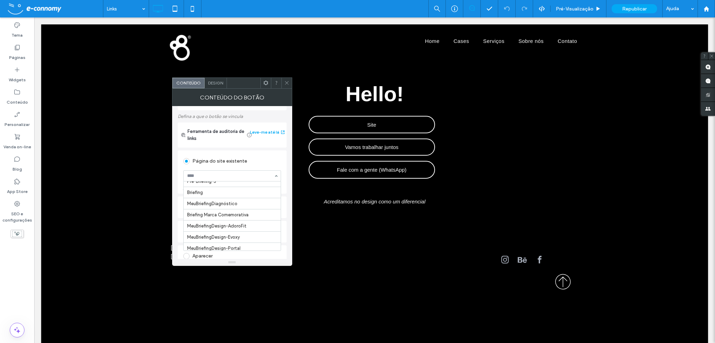
scroll to position [265, 0]
click at [286, 235] on div "Endereço da web" at bounding box center [232, 232] width 109 height 22
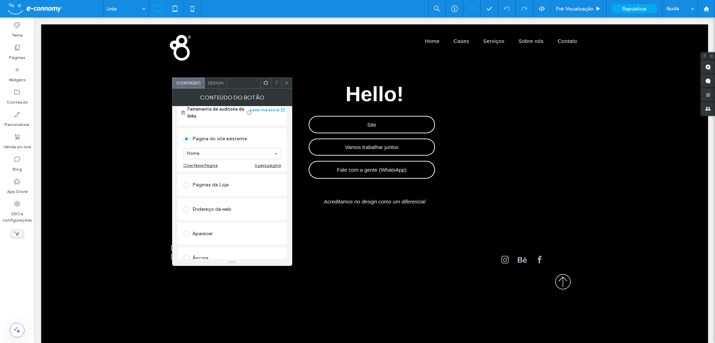
scroll to position [70, 0]
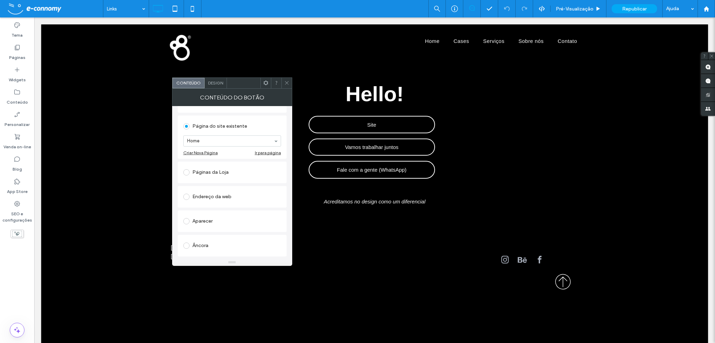
click at [187, 222] on span at bounding box center [186, 221] width 6 height 6
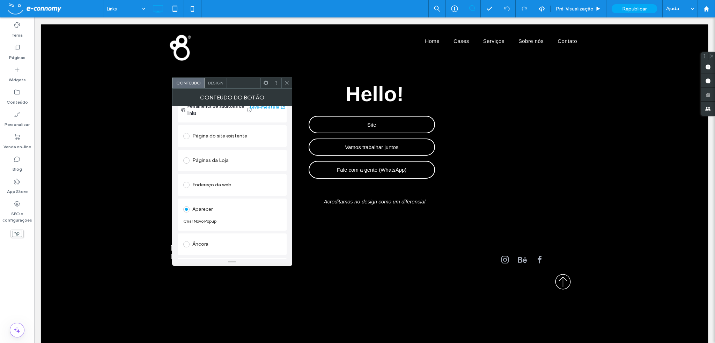
scroll to position [25, 0]
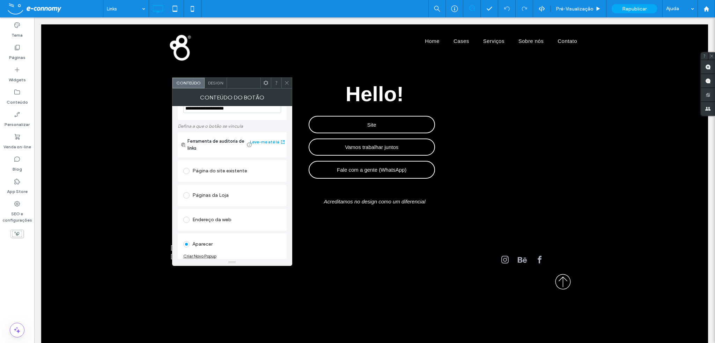
click at [188, 219] on span at bounding box center [186, 220] width 6 height 6
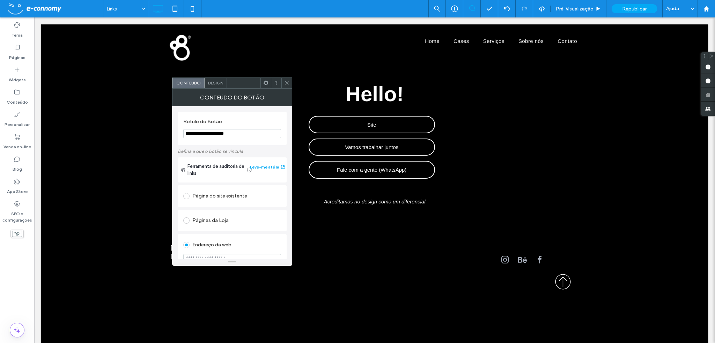
click at [288, 82] on icon at bounding box center [286, 82] width 5 height 5
click at [236, 193] on div "Página do site existente" at bounding box center [232, 196] width 98 height 11
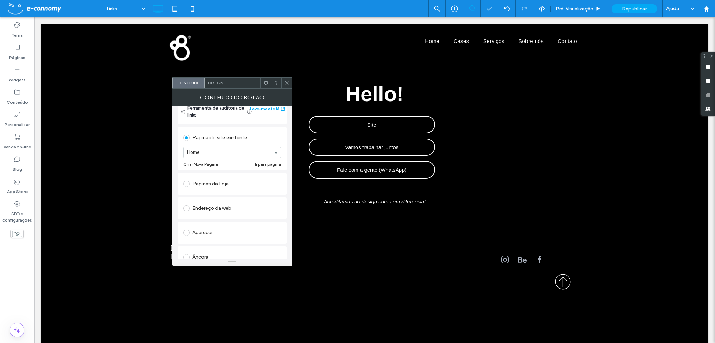
scroll to position [70, 0]
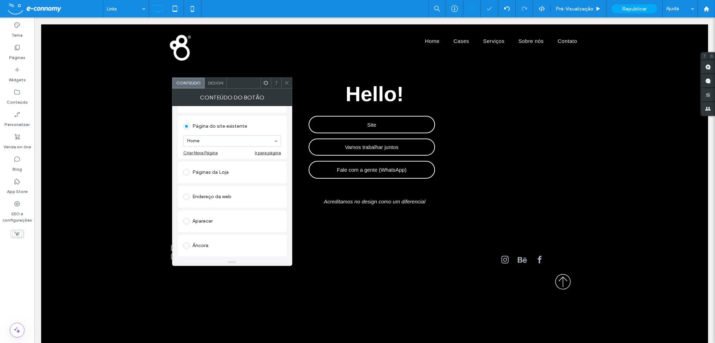
click at [188, 196] on span at bounding box center [186, 197] width 6 height 6
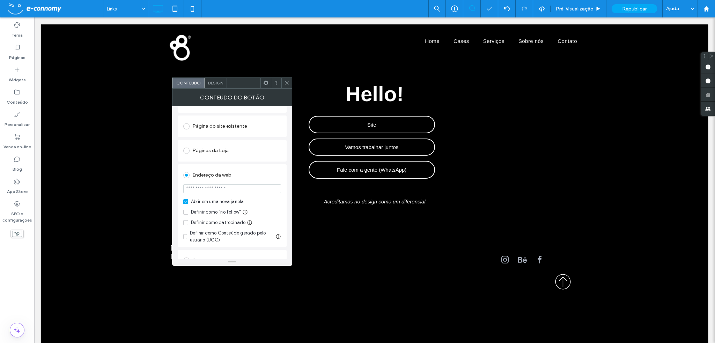
click at [224, 185] on input "url" at bounding box center [232, 188] width 98 height 9
paste input "**********"
type input "**********"
click at [257, 214] on div "Definir como "no follow"" at bounding box center [232, 212] width 98 height 7
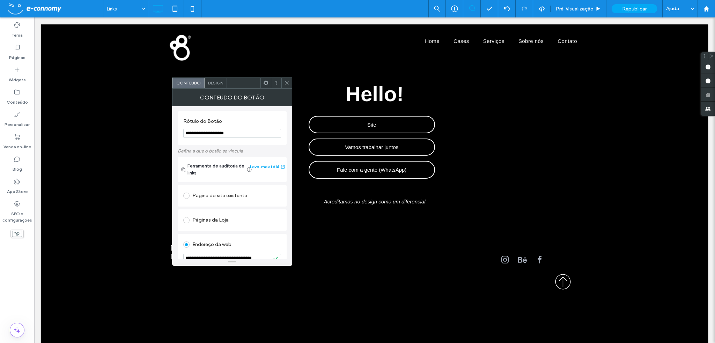
scroll to position [0, 0]
click at [286, 82] on icon at bounding box center [286, 82] width 5 height 5
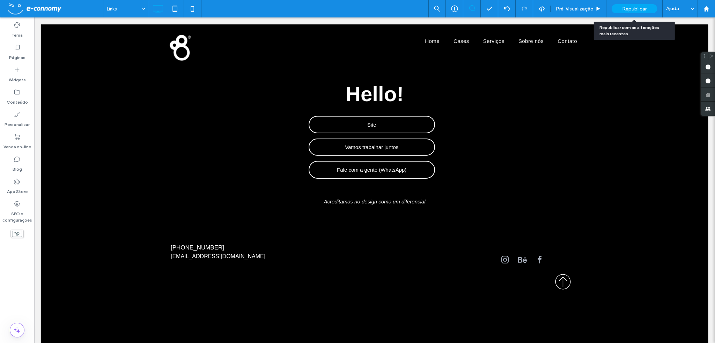
click at [627, 10] on span "Republicar" at bounding box center [634, 9] width 24 height 6
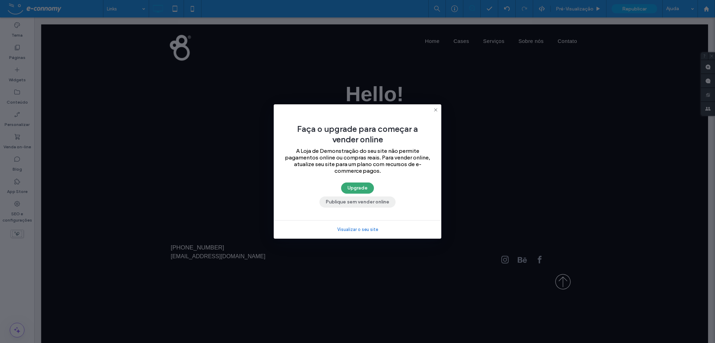
click at [379, 199] on button "Publique sem vender online" at bounding box center [357, 201] width 76 height 11
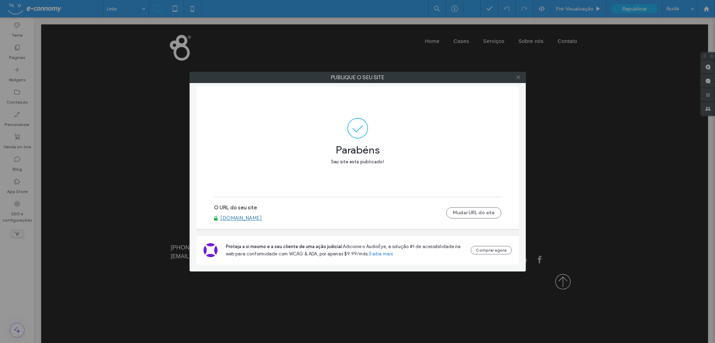
click at [517, 75] on icon at bounding box center [517, 77] width 5 height 5
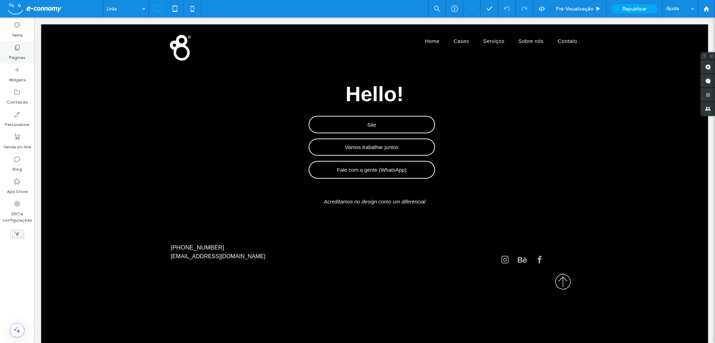
click at [17, 53] on label "Páginas" at bounding box center [17, 56] width 16 height 10
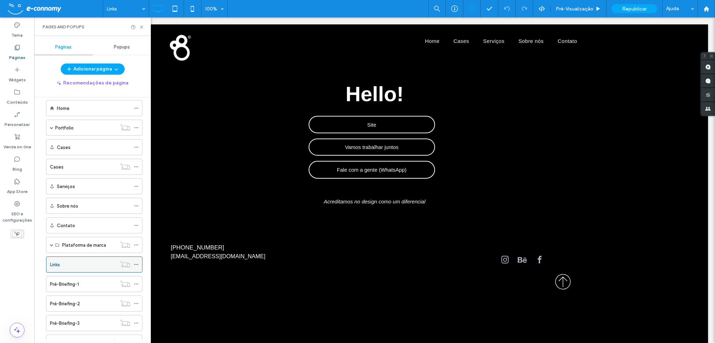
scroll to position [35, 0]
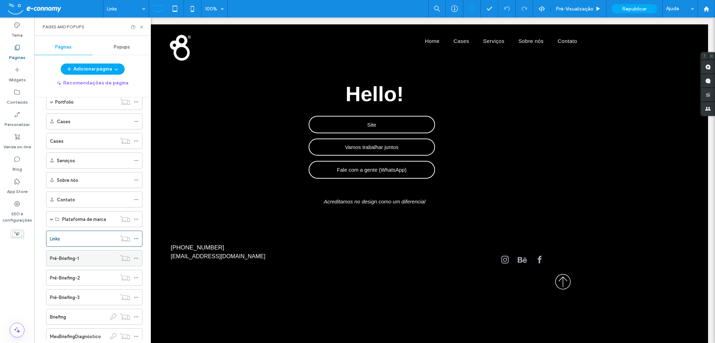
click at [88, 256] on div "Pré-Briefing-1" at bounding box center [83, 258] width 67 height 7
click at [80, 277] on label "Pré-Briefing-2" at bounding box center [65, 278] width 30 height 12
click at [93, 294] on div "Pré-Briefing-3" at bounding box center [83, 297] width 67 height 7
